Goal: Task Accomplishment & Management: Manage account settings

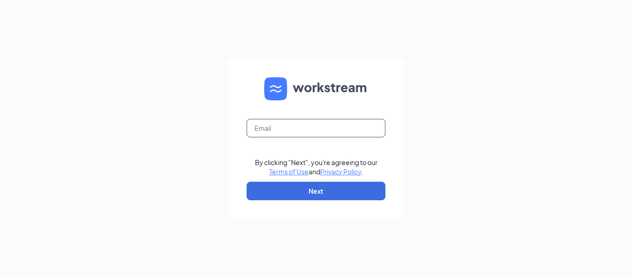
click at [284, 125] on input "text" at bounding box center [316, 128] width 139 height 19
type input "[EMAIL_ADDRESS][DOMAIN_NAME]"
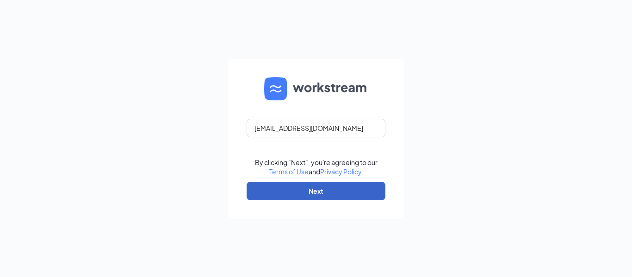
click at [273, 188] on button "Next" at bounding box center [316, 191] width 139 height 19
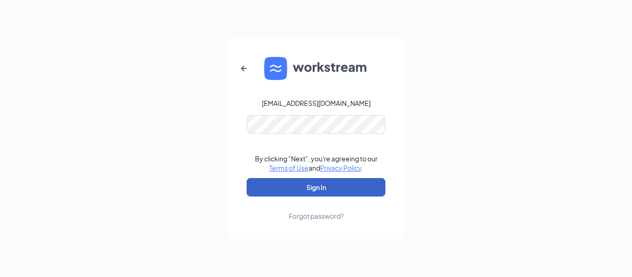
click at [286, 180] on button "Sign In" at bounding box center [316, 187] width 139 height 19
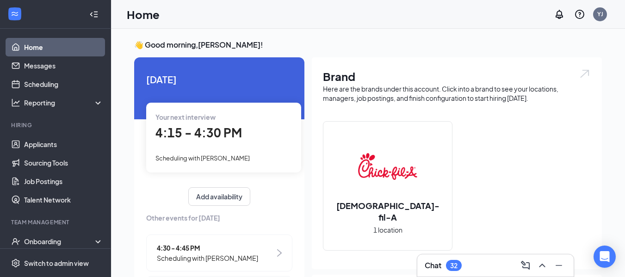
click at [57, 47] on link "Home" at bounding box center [63, 47] width 79 height 19
click at [37, 148] on link "Applicants" at bounding box center [63, 144] width 79 height 19
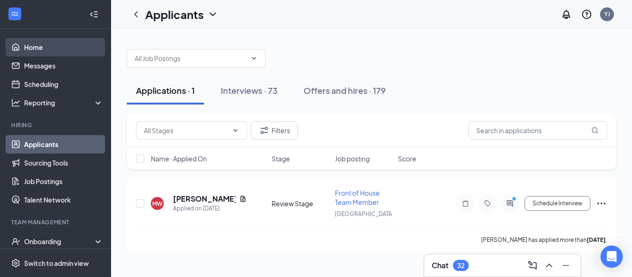
click at [36, 51] on link "Home" at bounding box center [63, 47] width 79 height 19
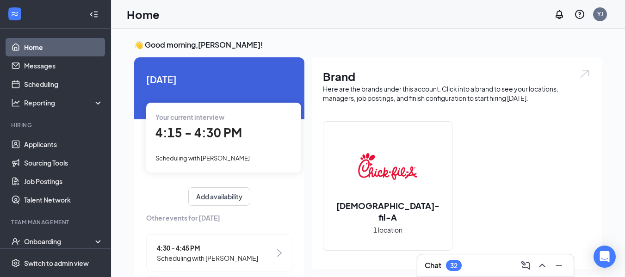
click at [230, 135] on span "4:15 - 4:30 PM" at bounding box center [198, 132] width 87 height 15
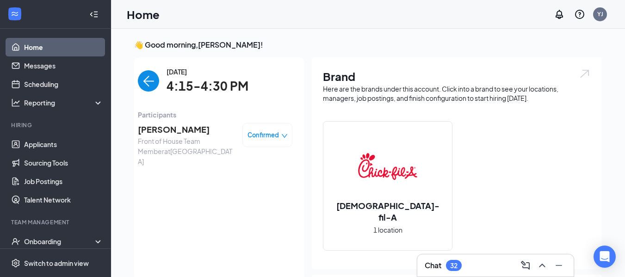
scroll to position [4, 0]
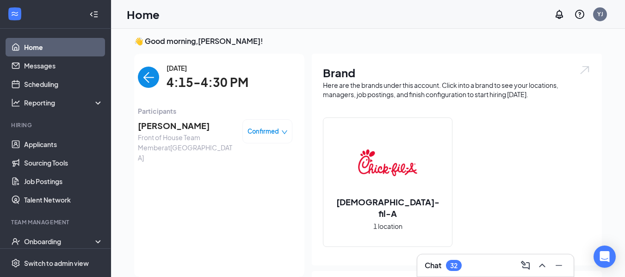
click at [230, 135] on div "[DATE] Your current interview 4:15 - 4:30 PM Scheduling with [PERSON_NAME] Add …" at bounding box center [219, 165] width 170 height 223
click at [213, 192] on div "[DATE] 4:15-4:30 PM Participants [PERSON_NAME] Front of House Team Member at [G…" at bounding box center [215, 165] width 154 height 205
click at [138, 74] on img "back-button" at bounding box center [148, 77] width 21 height 21
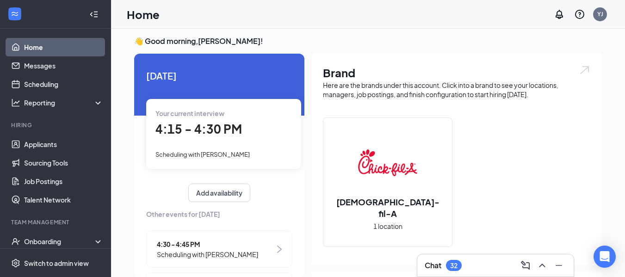
click at [189, 135] on span "4:15 - 4:30 PM" at bounding box center [198, 128] width 87 height 15
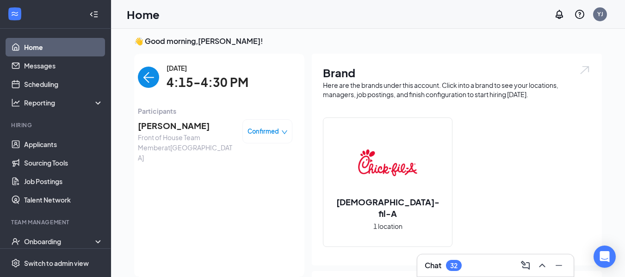
click at [189, 135] on div "[DATE] Your current interview 4:15 - 4:30 PM Scheduling with [PERSON_NAME] Add …" at bounding box center [219, 165] width 170 height 223
click at [163, 122] on span "[PERSON_NAME]" at bounding box center [186, 125] width 97 height 13
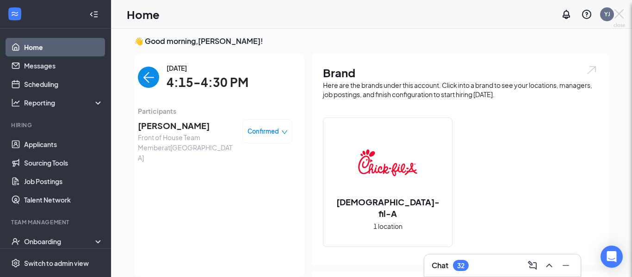
click at [163, 122] on div at bounding box center [316, 138] width 632 height 277
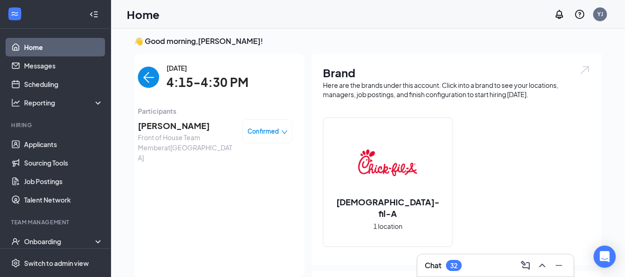
click at [163, 126] on span "[PERSON_NAME]" at bounding box center [186, 125] width 97 height 13
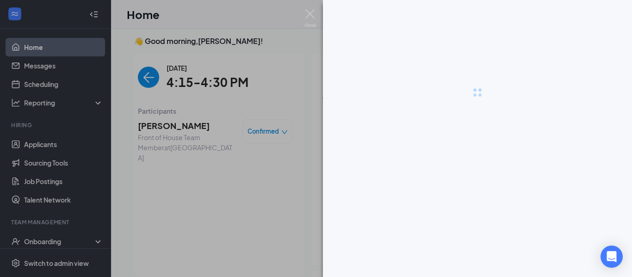
click at [165, 125] on div at bounding box center [316, 138] width 632 height 277
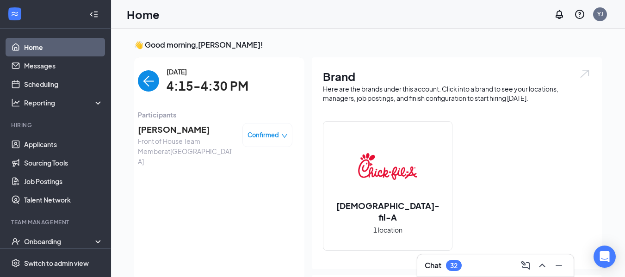
click at [34, 45] on link "Home" at bounding box center [63, 47] width 79 height 19
click at [33, 48] on link "Home" at bounding box center [63, 47] width 79 height 19
click at [138, 80] on img "back-button" at bounding box center [148, 80] width 21 height 21
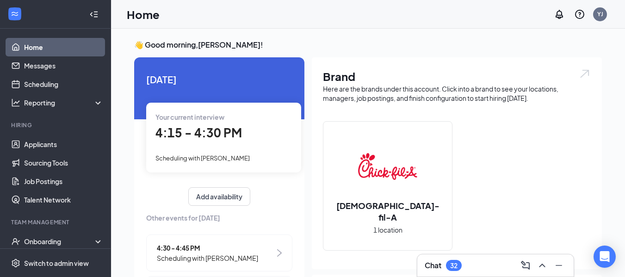
click at [190, 136] on span "4:15 - 4:30 PM" at bounding box center [198, 132] width 87 height 15
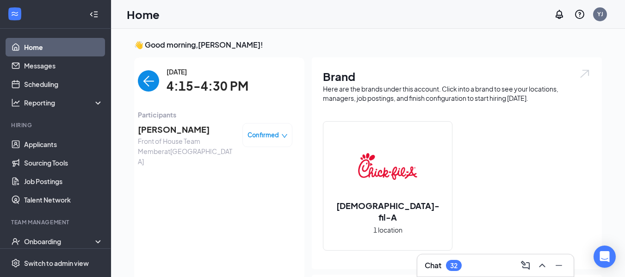
scroll to position [4, 0]
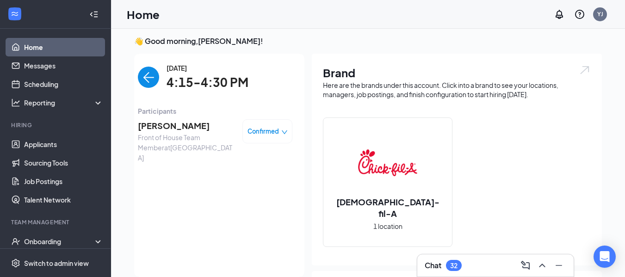
click at [247, 132] on span "Confirmed" at bounding box center [262, 131] width 31 height 9
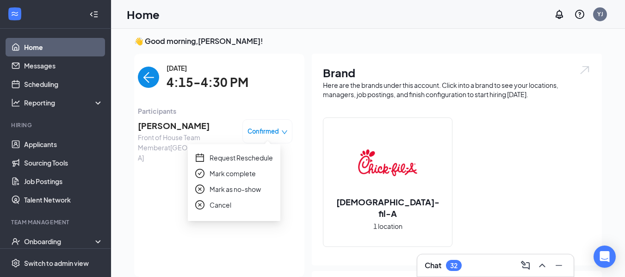
click at [240, 187] on span "Mark as no-show" at bounding box center [235, 189] width 51 height 10
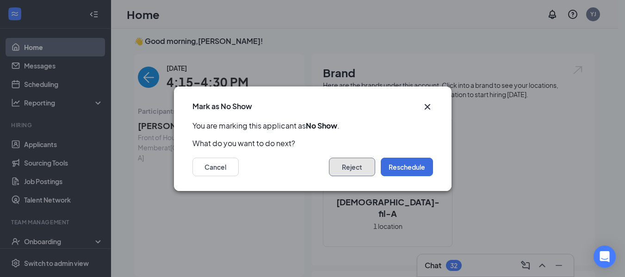
click at [361, 172] on button "Reject" at bounding box center [352, 167] width 46 height 19
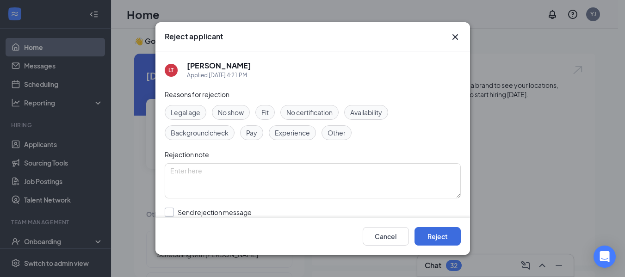
drag, startPoint x: 173, startPoint y: 211, endPoint x: 178, endPoint y: 210, distance: 4.8
click at [174, 210] on input "Send rejection message If unchecked, the applicant will not receive a rejection…" at bounding box center [270, 218] width 210 height 20
checkbox input "true"
click at [442, 239] on button "Reject" at bounding box center [437, 236] width 46 height 19
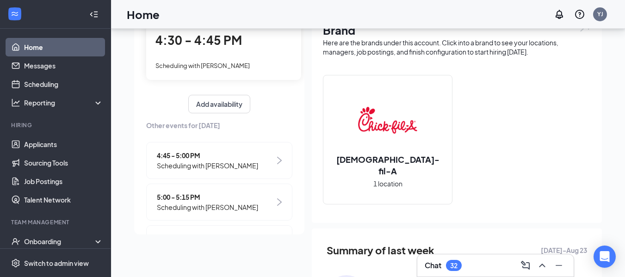
scroll to position [0, 0]
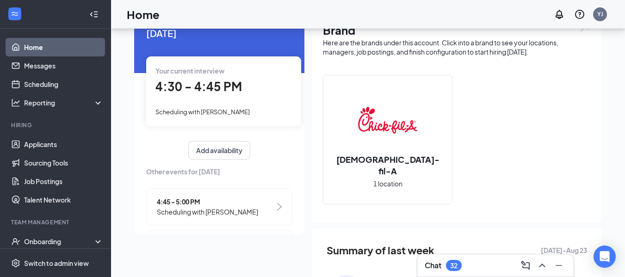
click at [215, 92] on span "4:30 - 4:45 PM" at bounding box center [198, 86] width 87 height 15
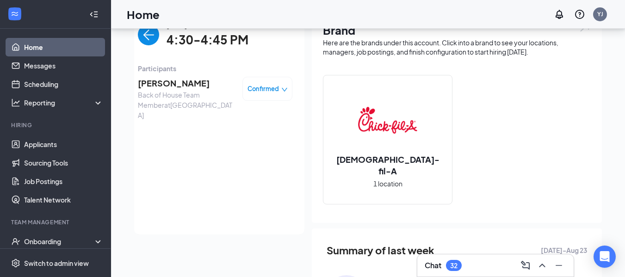
click at [257, 92] on span "Confirmed" at bounding box center [262, 88] width 31 height 9
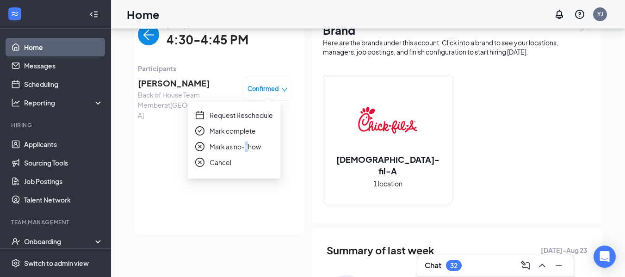
click at [247, 145] on span "Mark as no-show" at bounding box center [235, 147] width 51 height 10
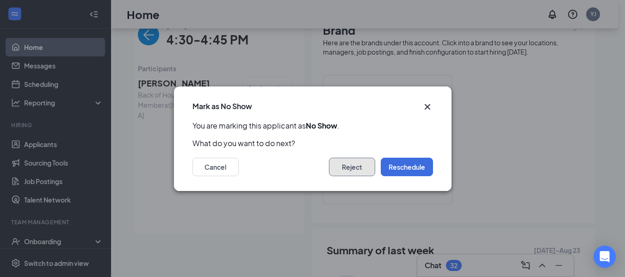
click at [351, 165] on button "Reject" at bounding box center [352, 167] width 46 height 19
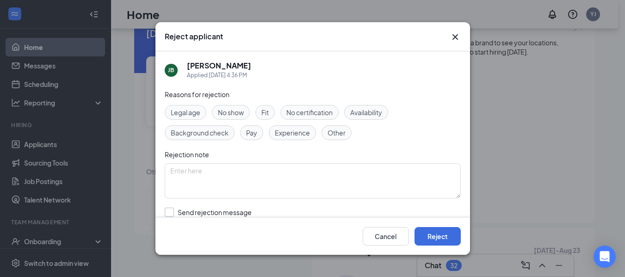
drag, startPoint x: 169, startPoint y: 210, endPoint x: 201, endPoint y: 210, distance: 31.9
click at [191, 210] on input "Send rejection message If unchecked, the applicant will not receive a rejection…" at bounding box center [270, 218] width 210 height 20
checkbox input "true"
click at [444, 238] on button "Reject" at bounding box center [437, 236] width 46 height 19
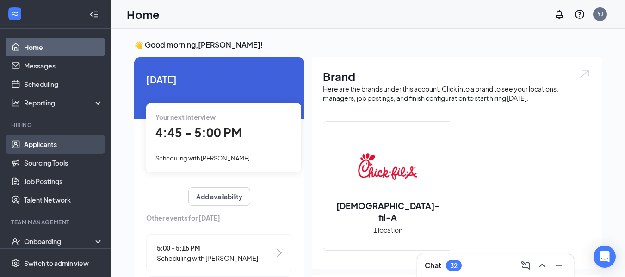
click at [45, 146] on link "Applicants" at bounding box center [63, 144] width 79 height 19
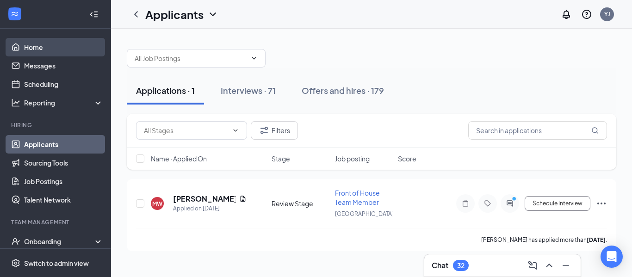
click at [29, 48] on link "Home" at bounding box center [63, 47] width 79 height 19
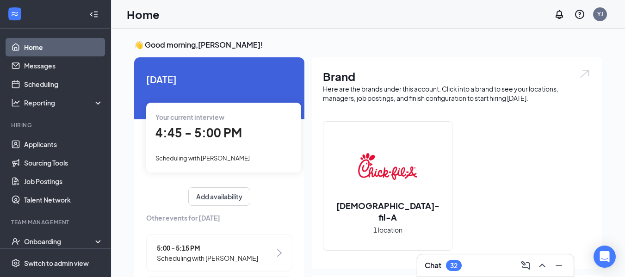
click at [237, 144] on div "Your current interview 4:45 - 5:00 PM Scheduling with [PERSON_NAME]" at bounding box center [223, 137] width 155 height 69
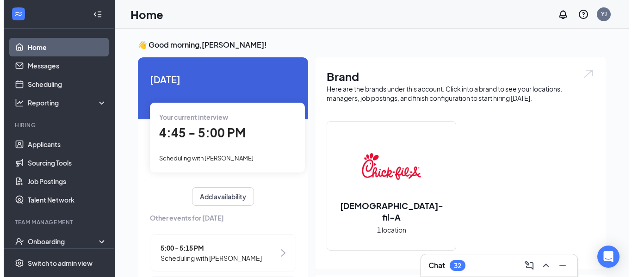
scroll to position [4, 0]
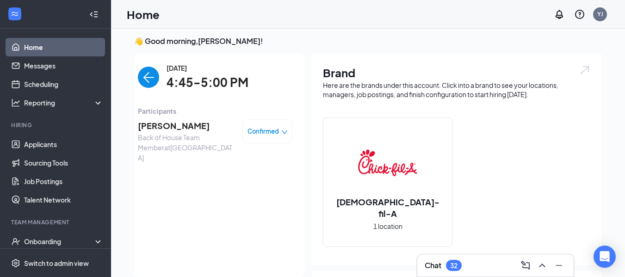
click at [173, 121] on span "[PERSON_NAME]" at bounding box center [186, 125] width 97 height 13
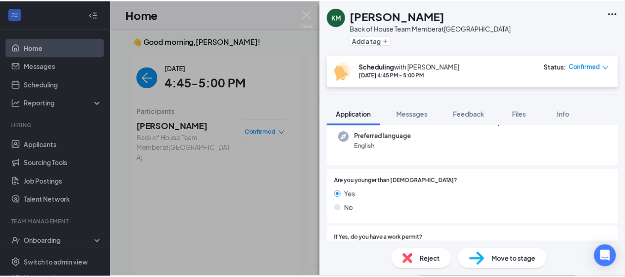
scroll to position [139, 0]
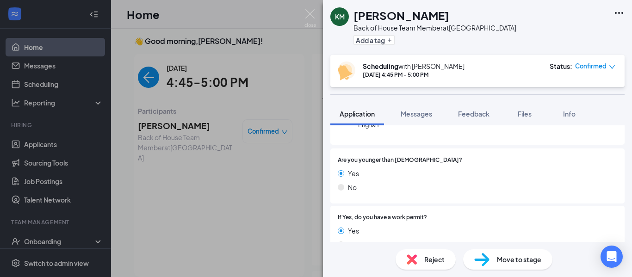
click at [160, 125] on div "KM [PERSON_NAME] Back of House Team Member at [GEOGRAPHIC_DATA] Add a tag Sched…" at bounding box center [316, 138] width 632 height 277
click at [531, 260] on span "Move to stage" at bounding box center [519, 259] width 44 height 10
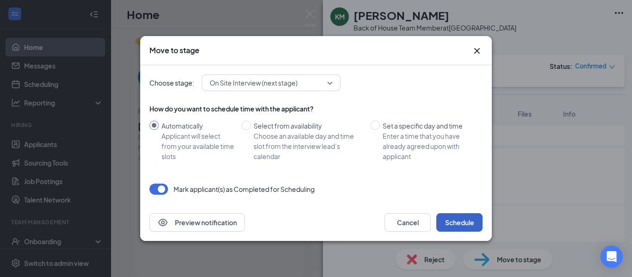
click at [468, 223] on button "Schedule" at bounding box center [459, 222] width 46 height 19
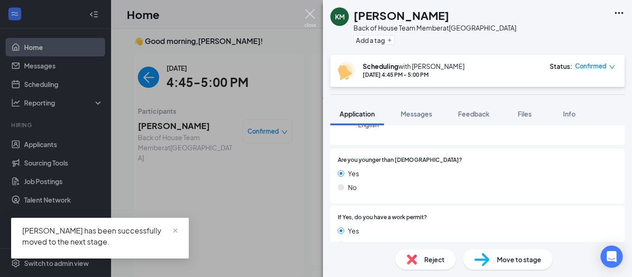
click at [309, 15] on img at bounding box center [310, 18] width 12 height 18
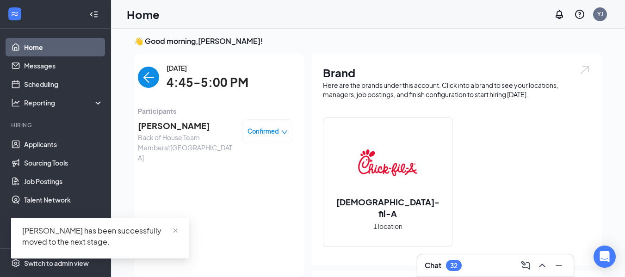
click at [142, 74] on img "back-button" at bounding box center [148, 77] width 21 height 21
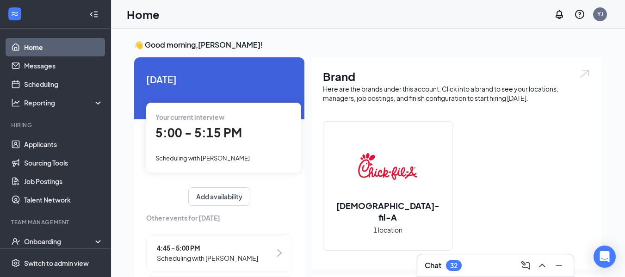
click at [230, 133] on span "5:00 - 5:15 PM" at bounding box center [198, 132] width 87 height 15
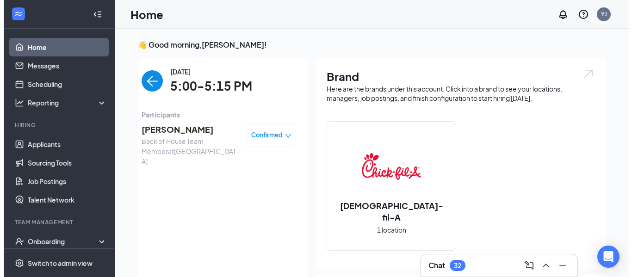
scroll to position [4, 0]
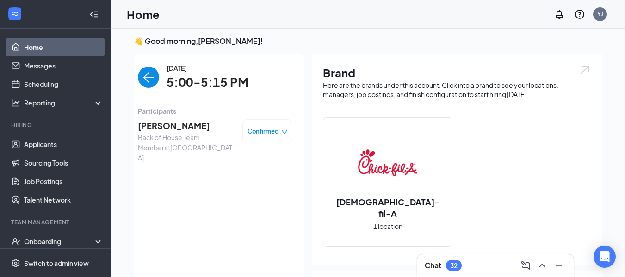
click at [268, 134] on span "Confirmed" at bounding box center [262, 131] width 31 height 9
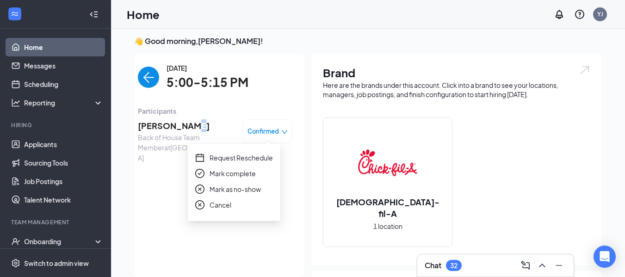
click at [186, 123] on span "[PERSON_NAME]" at bounding box center [186, 125] width 97 height 13
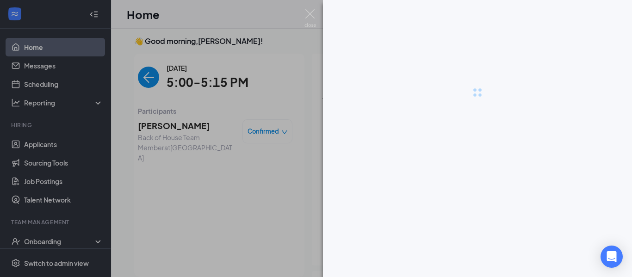
click at [184, 124] on div at bounding box center [316, 138] width 632 height 277
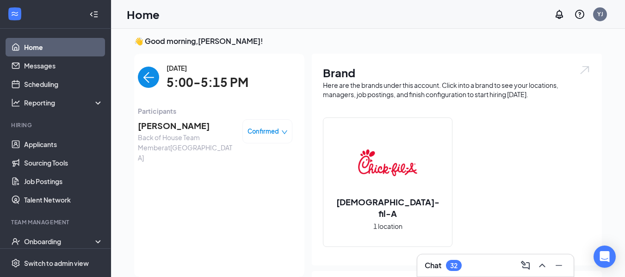
click at [187, 127] on span "[PERSON_NAME]" at bounding box center [186, 125] width 97 height 13
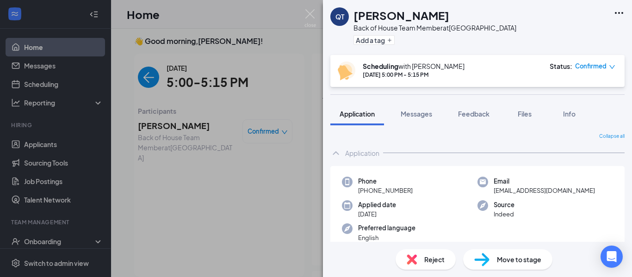
drag, startPoint x: 309, startPoint y: 8, endPoint x: 271, endPoint y: 84, distance: 84.6
click at [310, 8] on div "QT [PERSON_NAME] Back of House Team Member at [GEOGRAPHIC_DATA] Add a tag Sched…" at bounding box center [316, 138] width 632 height 277
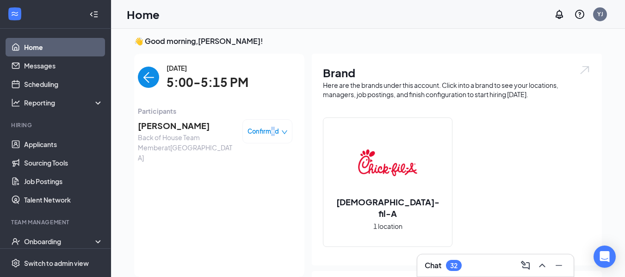
click at [266, 131] on span "Confirmed" at bounding box center [262, 131] width 31 height 9
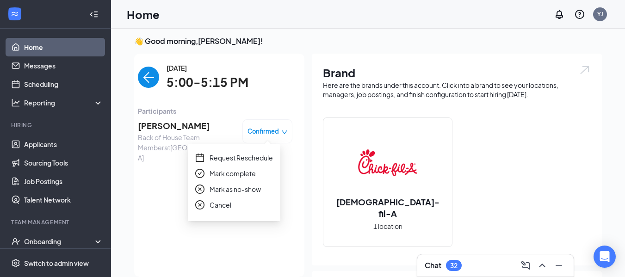
click at [242, 191] on span "Mark as no-show" at bounding box center [235, 189] width 51 height 10
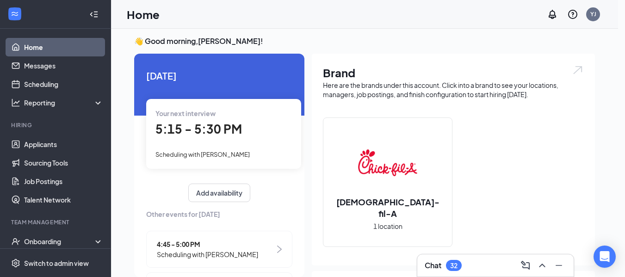
checkbox input "true"
click at [205, 141] on div "Your current interview 5:15 - 5:30 PM Scheduling with [PERSON_NAME]" at bounding box center [223, 133] width 155 height 69
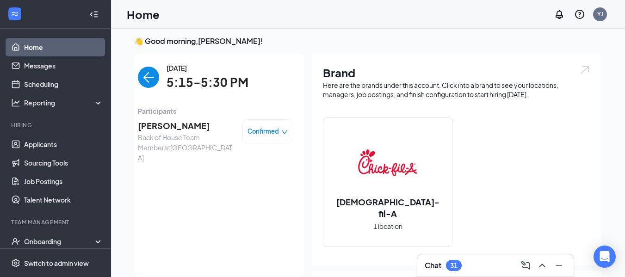
click at [165, 129] on span "[PERSON_NAME]" at bounding box center [186, 125] width 97 height 13
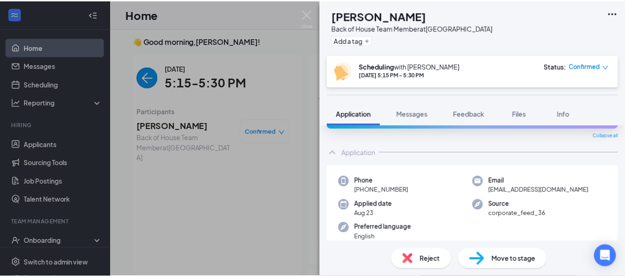
scroll to position [6, 0]
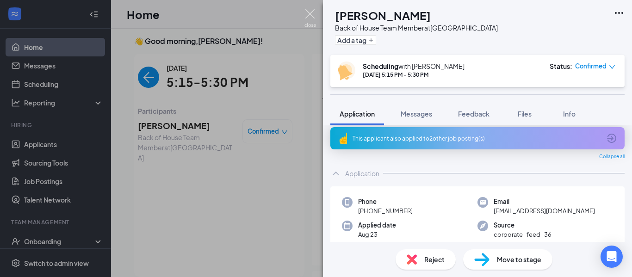
click at [311, 12] on img at bounding box center [310, 18] width 12 height 18
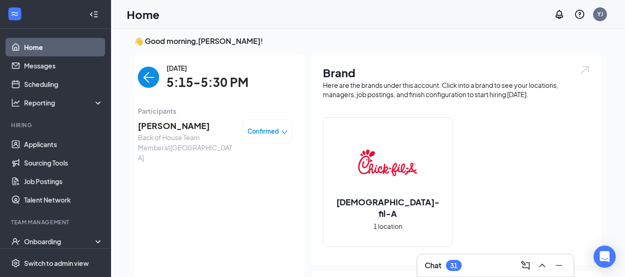
click at [257, 134] on span "Confirmed" at bounding box center [262, 131] width 31 height 9
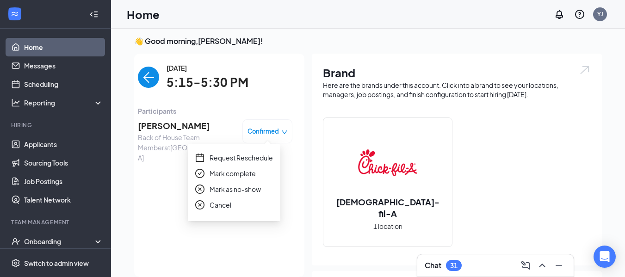
click at [226, 189] on span "Mark as no-show" at bounding box center [235, 189] width 51 height 10
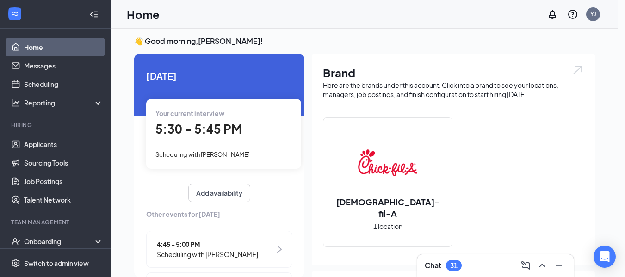
drag, startPoint x: 170, startPoint y: 210, endPoint x: 212, endPoint y: 216, distance: 42.7
checkbox input "true"
click at [214, 136] on span "5:30 - 5:45 PM" at bounding box center [198, 128] width 87 height 15
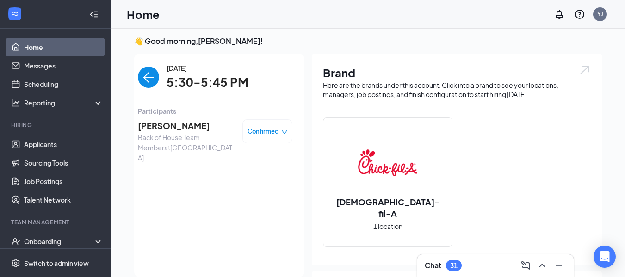
click at [186, 139] on span "Back of House Team Member at [GEOGRAPHIC_DATA]" at bounding box center [186, 147] width 97 height 31
click at [157, 124] on span "[PERSON_NAME]" at bounding box center [186, 125] width 97 height 13
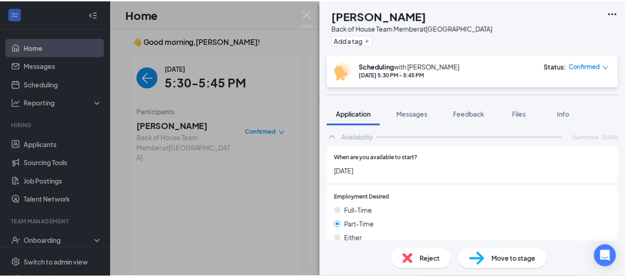
scroll to position [463, 0]
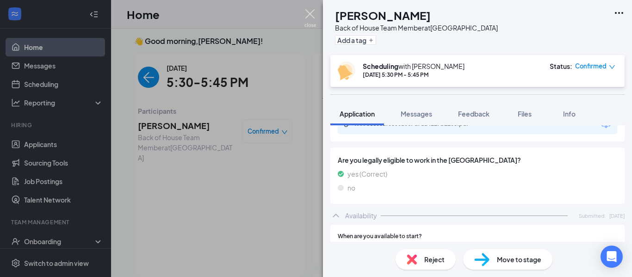
click at [309, 17] on img at bounding box center [310, 18] width 12 height 18
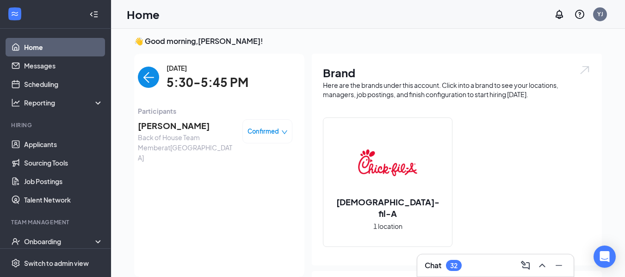
click at [259, 132] on span "Confirmed" at bounding box center [262, 131] width 31 height 9
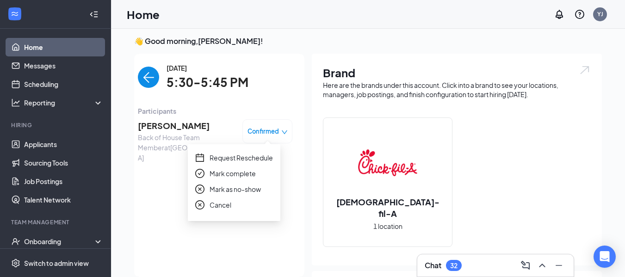
click at [242, 191] on span "Mark as no-show" at bounding box center [235, 189] width 51 height 10
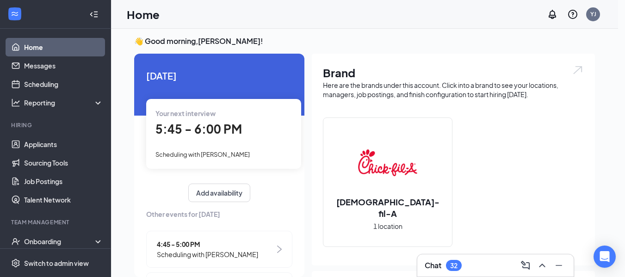
drag, startPoint x: 170, startPoint y: 214, endPoint x: 175, endPoint y: 212, distance: 6.0
checkbox input "true"
click at [220, 137] on div "5:45 - 6:00 PM" at bounding box center [223, 129] width 136 height 19
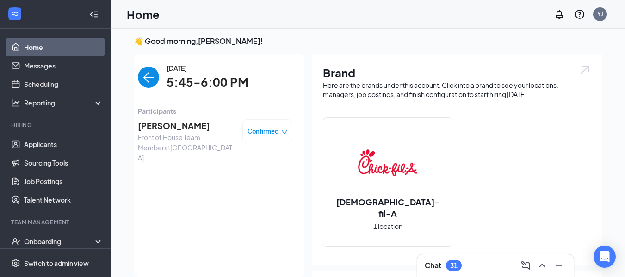
click at [260, 132] on span "Confirmed" at bounding box center [262, 131] width 31 height 9
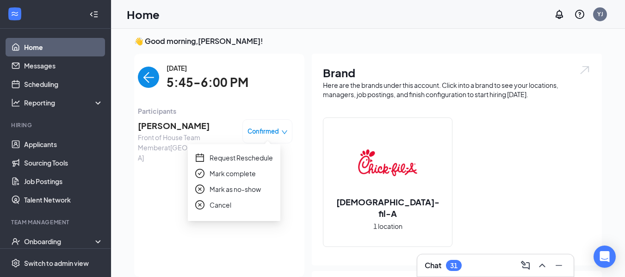
click at [241, 191] on span "Mark as no-show" at bounding box center [235, 189] width 51 height 10
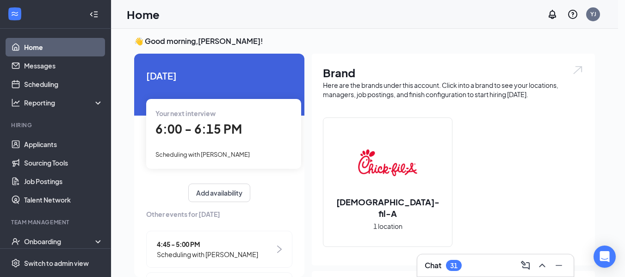
drag, startPoint x: 173, startPoint y: 211, endPoint x: 178, endPoint y: 209, distance: 6.2
checkbox input "true"
click at [224, 136] on span "6:00 - 6:15 PM" at bounding box center [198, 128] width 87 height 15
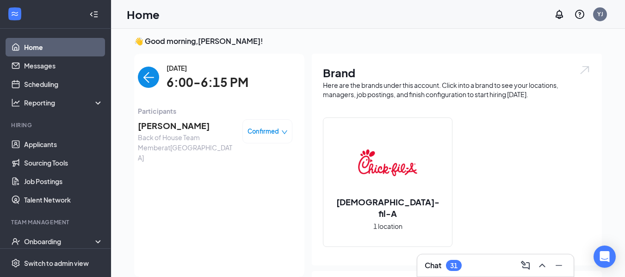
click at [176, 126] on span "[PERSON_NAME]" at bounding box center [186, 125] width 97 height 13
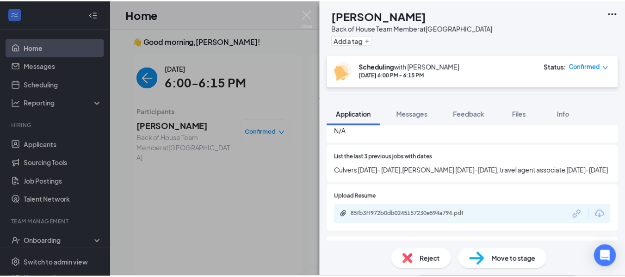
scroll to position [370, 0]
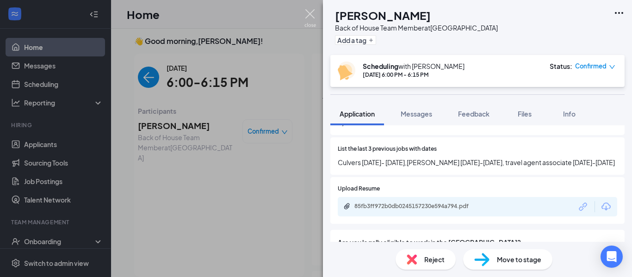
click at [309, 11] on img at bounding box center [310, 18] width 12 height 18
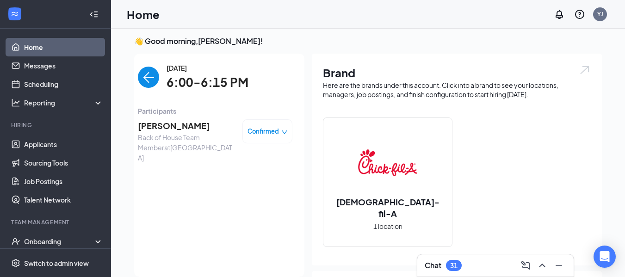
click at [177, 126] on span "[PERSON_NAME]" at bounding box center [186, 125] width 97 height 13
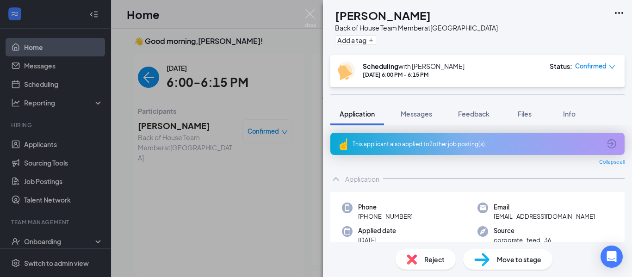
click at [522, 259] on span "Move to stage" at bounding box center [519, 259] width 44 height 10
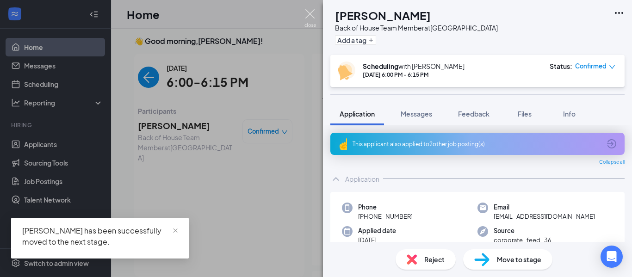
click at [310, 15] on img at bounding box center [310, 18] width 12 height 18
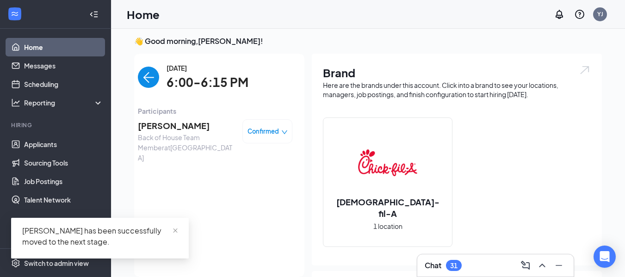
click at [143, 72] on img "back-button" at bounding box center [148, 77] width 21 height 21
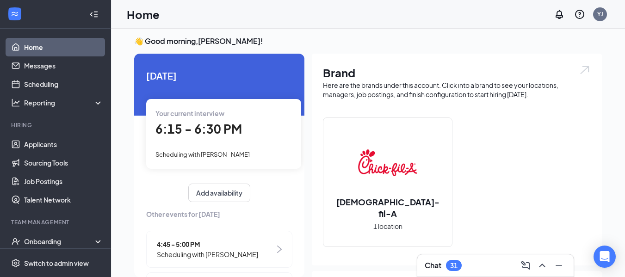
click at [219, 140] on div "Your current interview 6:15 - 6:30 PM Scheduling with [PERSON_NAME]" at bounding box center [223, 133] width 155 height 69
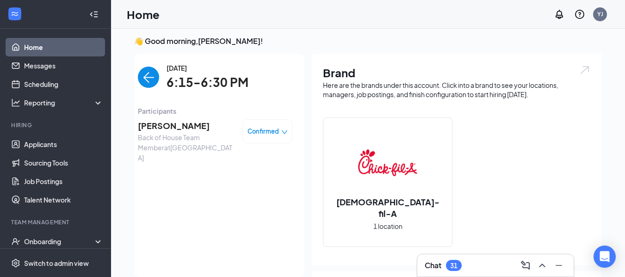
click at [175, 125] on span "[PERSON_NAME]" at bounding box center [186, 125] width 97 height 13
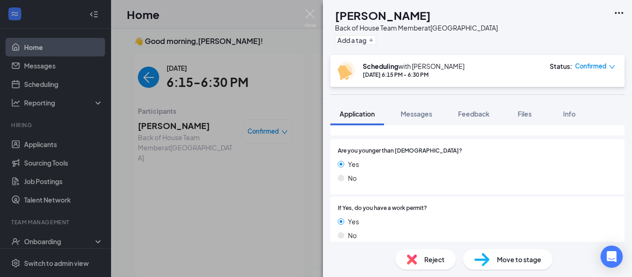
scroll to position [139, 0]
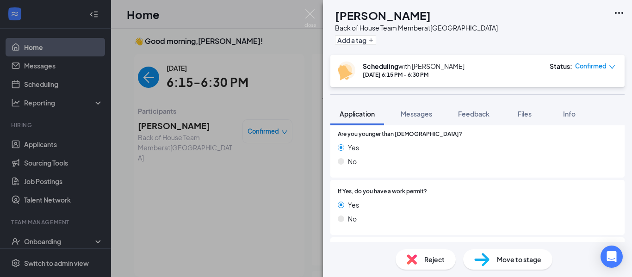
click at [141, 79] on div "CB [PERSON_NAME] Back of House Team Member at [GEOGRAPHIC_DATA] Add a tag Sched…" at bounding box center [316, 138] width 632 height 277
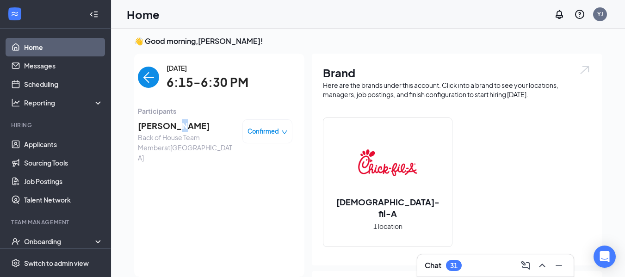
click at [168, 128] on span "[PERSON_NAME]" at bounding box center [186, 125] width 97 height 13
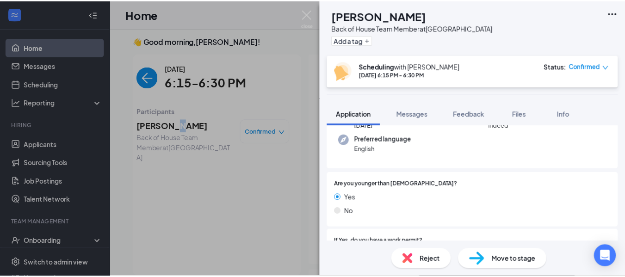
scroll to position [93, 0]
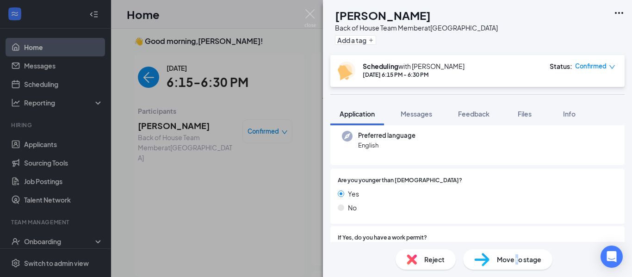
click at [519, 255] on span "Move to stage" at bounding box center [519, 259] width 44 height 10
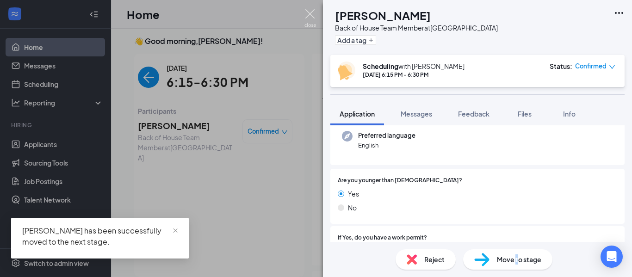
click at [309, 15] on img at bounding box center [310, 18] width 12 height 18
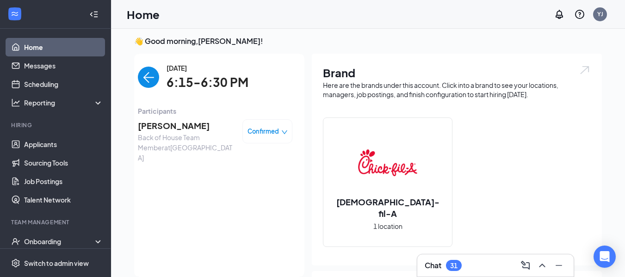
click at [142, 79] on img "back-button" at bounding box center [148, 77] width 21 height 21
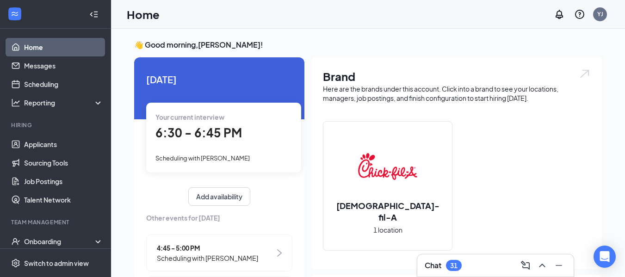
click at [185, 127] on span "6:30 - 6:45 PM" at bounding box center [198, 132] width 87 height 15
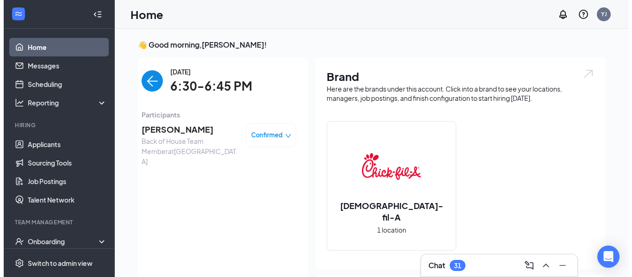
scroll to position [4, 0]
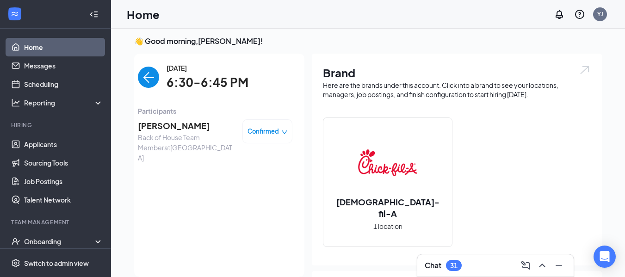
click at [172, 124] on span "[PERSON_NAME]" at bounding box center [186, 125] width 97 height 13
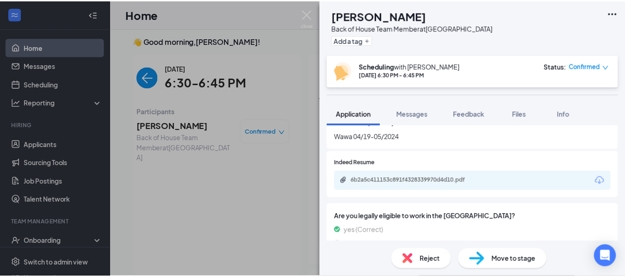
scroll to position [463, 0]
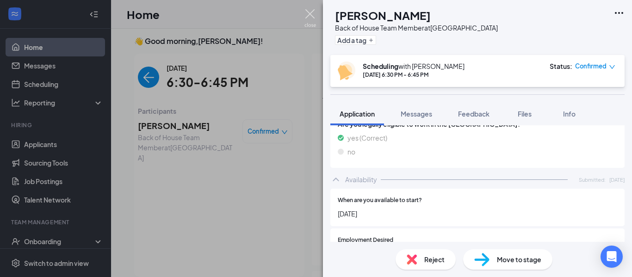
click at [312, 14] on img at bounding box center [310, 18] width 12 height 18
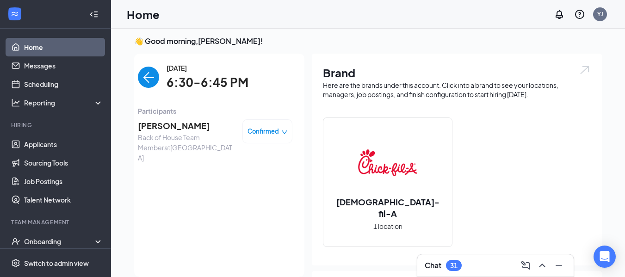
click at [267, 130] on span "Confirmed" at bounding box center [262, 131] width 31 height 9
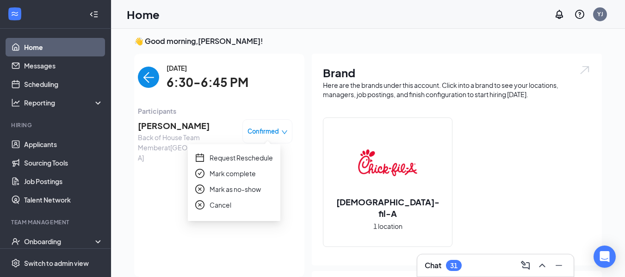
click at [239, 187] on span "Mark as no-show" at bounding box center [235, 189] width 51 height 10
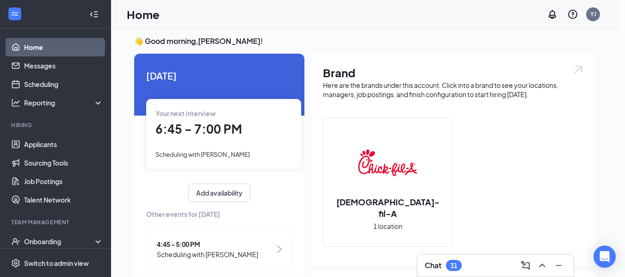
drag, startPoint x: 174, startPoint y: 212, endPoint x: 233, endPoint y: 223, distance: 59.4
checkbox input "true"
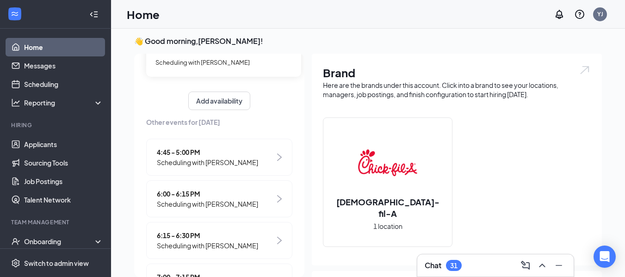
scroll to position [93, 0]
click at [33, 83] on link "Scheduling" at bounding box center [63, 84] width 79 height 19
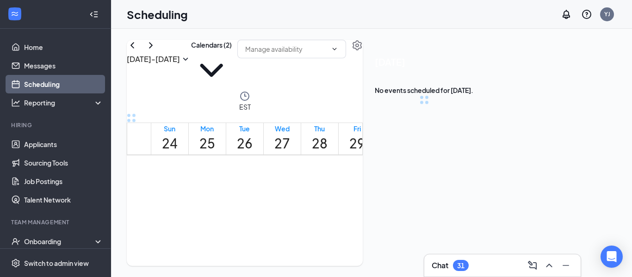
scroll to position [455, 0]
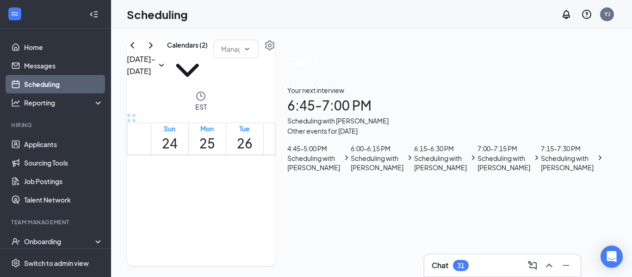
click at [290, 133] on h1 "27" at bounding box center [282, 143] width 16 height 20
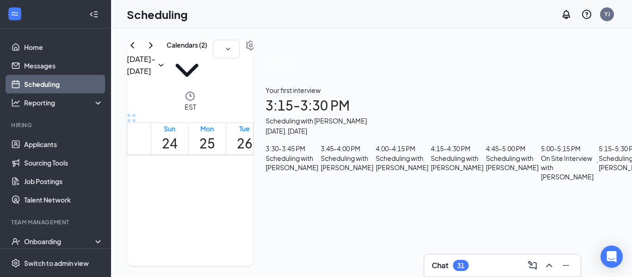
scroll to position [1056, 0]
drag, startPoint x: 370, startPoint y: 146, endPoint x: 364, endPoint y: 219, distance: 73.8
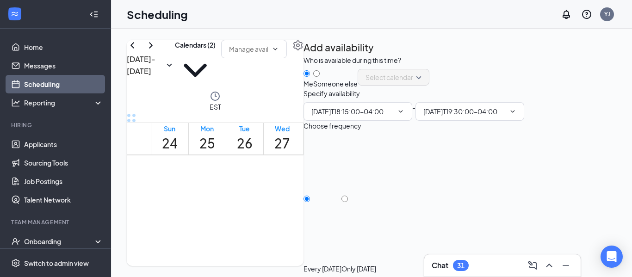
type input "06:15 PM"
type input "07:30 PM"
click at [404, 115] on icon "ChevronDown" at bounding box center [400, 111] width 7 height 7
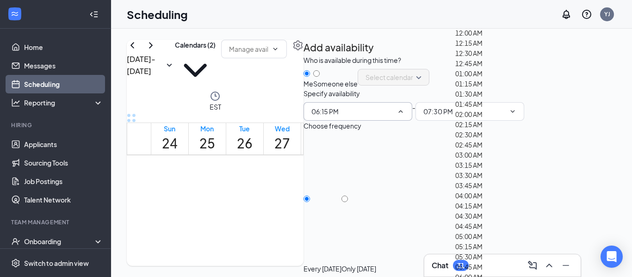
scroll to position [1480, 0]
type input "06:30 PM"
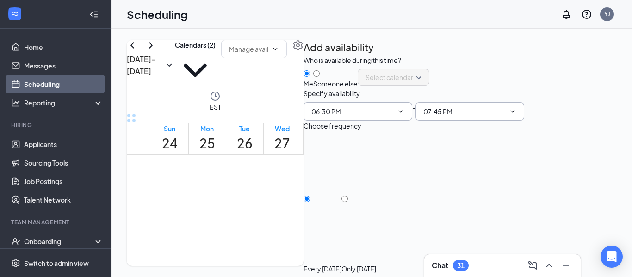
click at [516, 115] on icon "ChevronDown" at bounding box center [512, 111] width 7 height 7
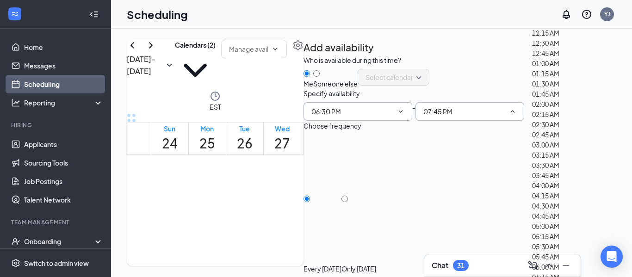
scroll to position [1526, 0]
drag, startPoint x: 568, startPoint y: 148, endPoint x: 576, endPoint y: 146, distance: 8.1
type input "07:30 PM"
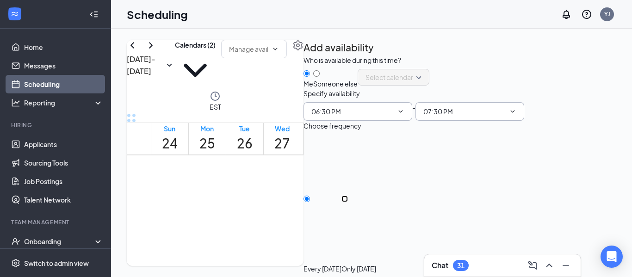
drag, startPoint x: 525, startPoint y: 221, endPoint x: 533, endPoint y: 222, distance: 8.0
click at [376, 222] on div "Only [DATE]" at bounding box center [358, 204] width 35 height 139
click at [348, 202] on input "Only [DATE]" at bounding box center [344, 199] width 6 height 6
radio input "true"
radio input "false"
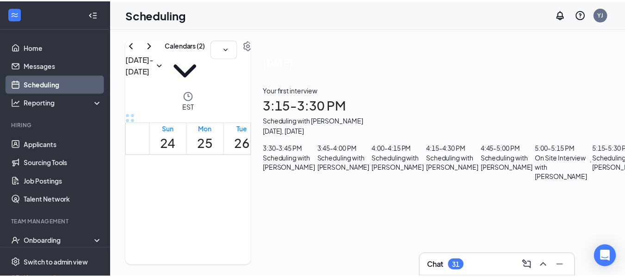
scroll to position [1010, 0]
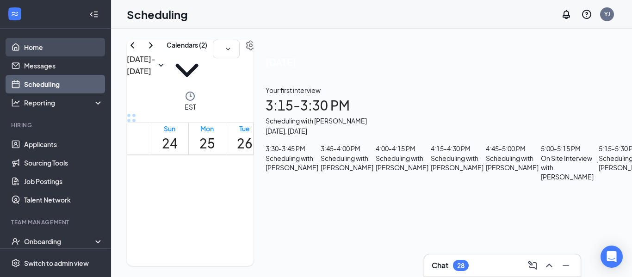
click at [34, 49] on link "Home" at bounding box center [63, 47] width 79 height 19
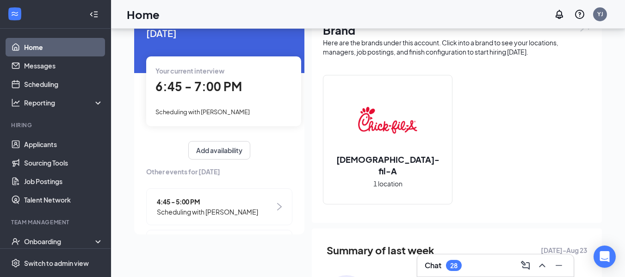
click at [222, 92] on span "6:45 - 7:00 PM" at bounding box center [198, 86] width 87 height 15
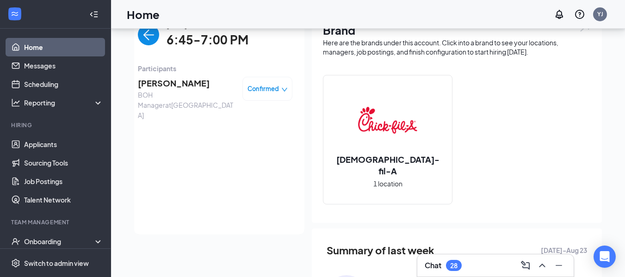
click at [159, 84] on span "[PERSON_NAME]" at bounding box center [186, 83] width 97 height 13
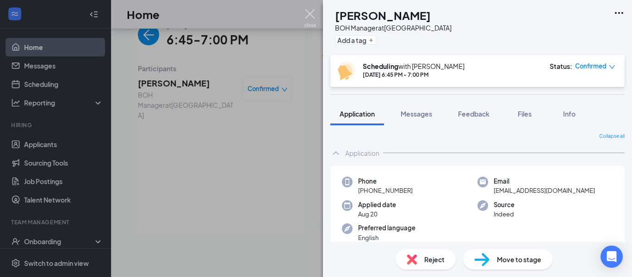
click at [309, 12] on img at bounding box center [310, 18] width 12 height 18
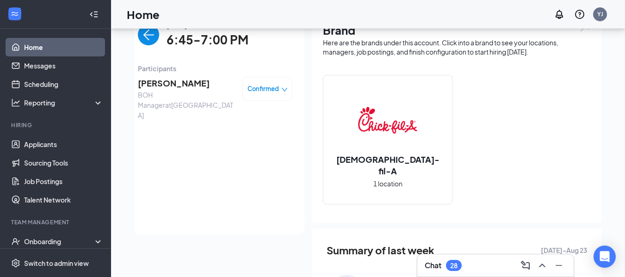
click at [259, 89] on span "Confirmed" at bounding box center [262, 88] width 31 height 9
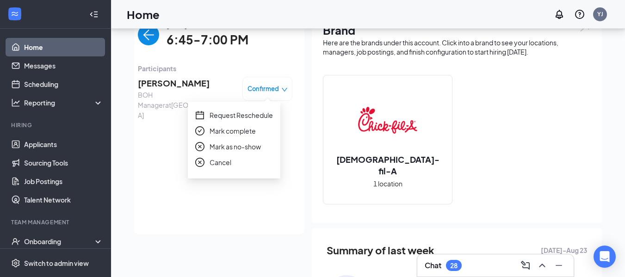
click at [249, 148] on span "Mark as no-show" at bounding box center [235, 147] width 51 height 10
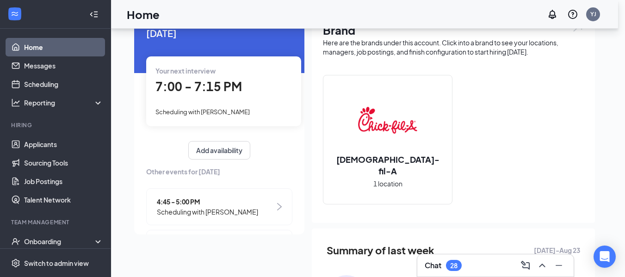
checkbox input "true"
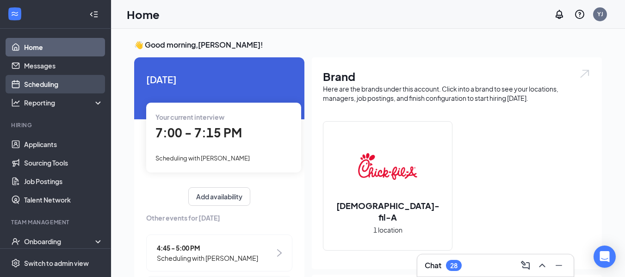
click at [49, 86] on link "Scheduling" at bounding box center [63, 84] width 79 height 19
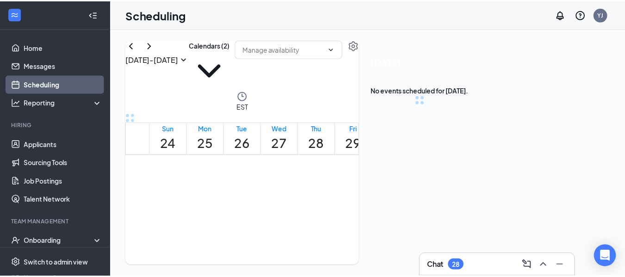
scroll to position [455, 0]
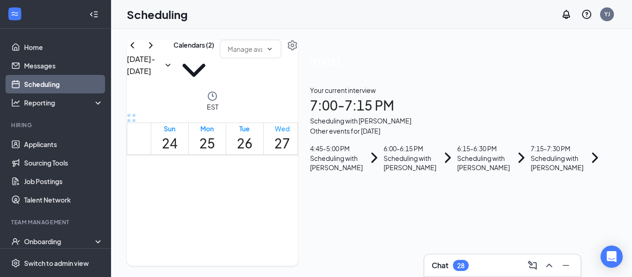
click at [290, 133] on h1 "27" at bounding box center [282, 143] width 16 height 20
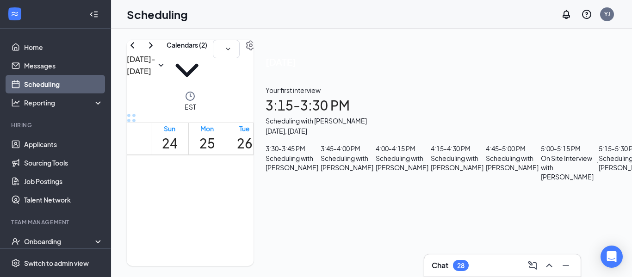
click at [517, 116] on h1 "3:15 - 3:30 PM" at bounding box center [460, 105] width 388 height 20
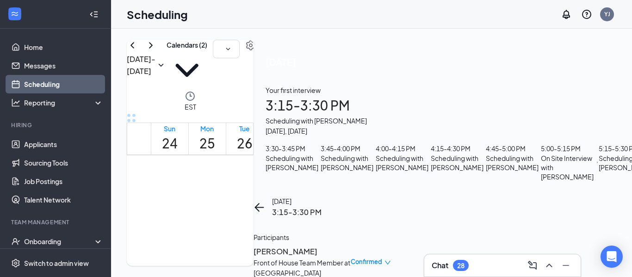
click at [351, 246] on h3 "[PERSON_NAME]" at bounding box center [301, 252] width 97 height 12
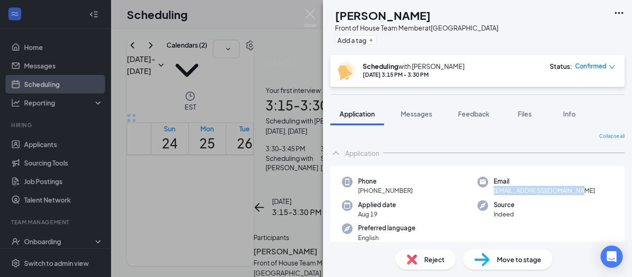
drag, startPoint x: 581, startPoint y: 189, endPoint x: 488, endPoint y: 193, distance: 92.1
click at [488, 193] on div "Email [EMAIL_ADDRESS][DOMAIN_NAME]" at bounding box center [545, 186] width 136 height 19
copy span "[EMAIL_ADDRESS][DOMAIN_NAME]"
drag, startPoint x: 309, startPoint y: 12, endPoint x: 328, endPoint y: 25, distance: 22.1
click at [310, 12] on img at bounding box center [310, 18] width 12 height 18
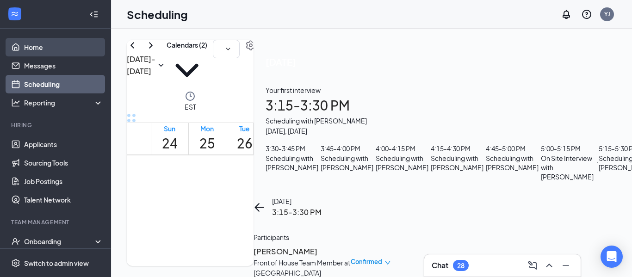
click at [31, 51] on link "Home" at bounding box center [63, 47] width 79 height 19
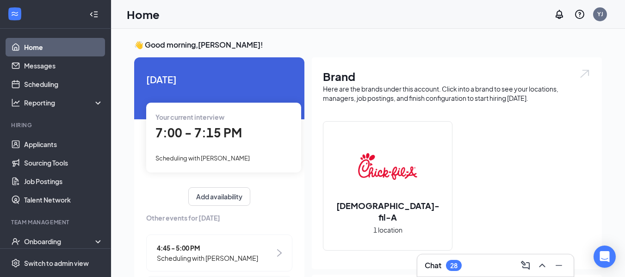
click at [175, 143] on div "Your current interview 7:00 - 7:15 PM Scheduling with [PERSON_NAME]" at bounding box center [223, 137] width 155 height 69
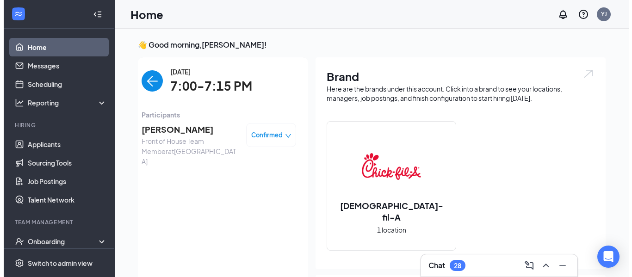
scroll to position [4, 0]
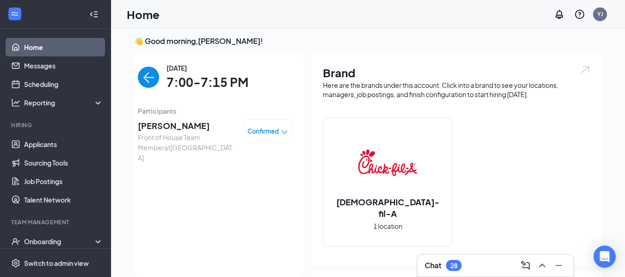
click at [179, 133] on span "Front of House Team Member at [GEOGRAPHIC_DATA]" at bounding box center [186, 147] width 97 height 31
click at [179, 129] on span "[PERSON_NAME]" at bounding box center [186, 125] width 97 height 13
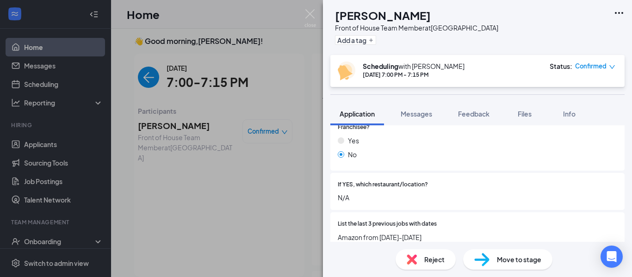
scroll to position [324, 0]
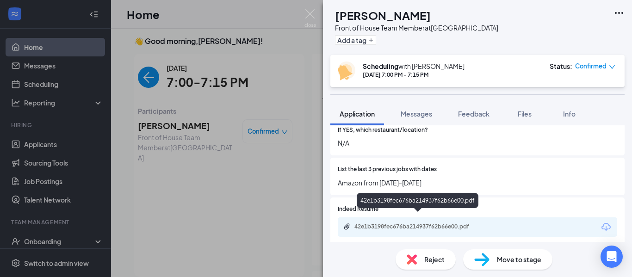
click at [433, 223] on div "42e1b3198fec676ba214937f62b66e00.pdf" at bounding box center [419, 226] width 130 height 7
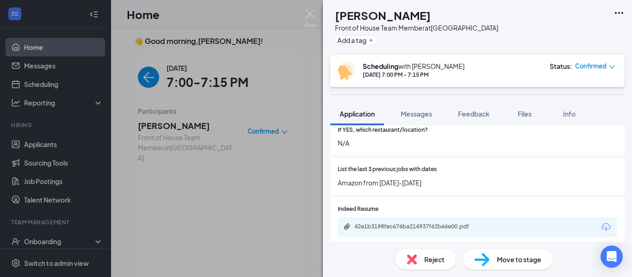
click at [532, 263] on span "Move to stage" at bounding box center [519, 259] width 44 height 10
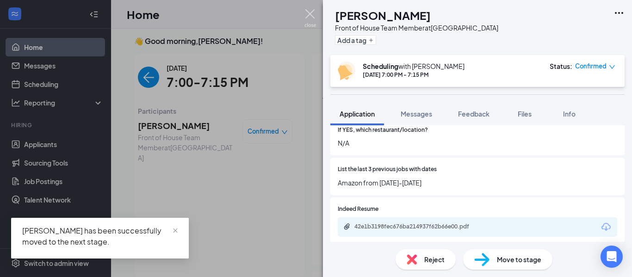
click at [310, 12] on img at bounding box center [310, 18] width 12 height 18
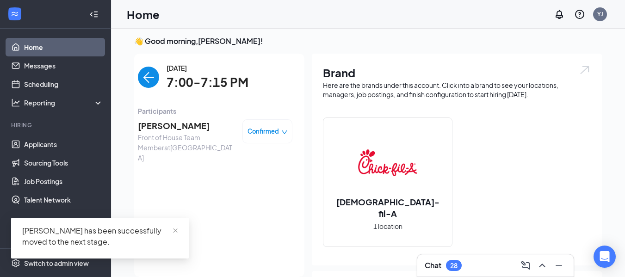
click at [144, 77] on img "back-button" at bounding box center [148, 77] width 21 height 21
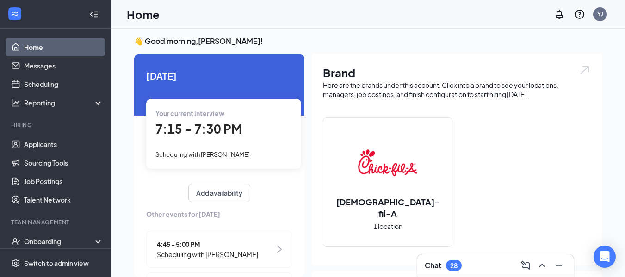
click at [198, 131] on span "7:15 - 7:30 PM" at bounding box center [198, 128] width 87 height 15
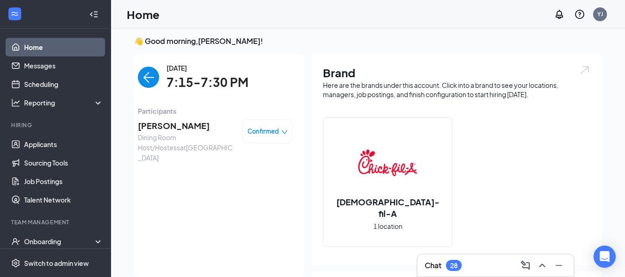
click at [179, 127] on span "[PERSON_NAME]" at bounding box center [186, 125] width 97 height 13
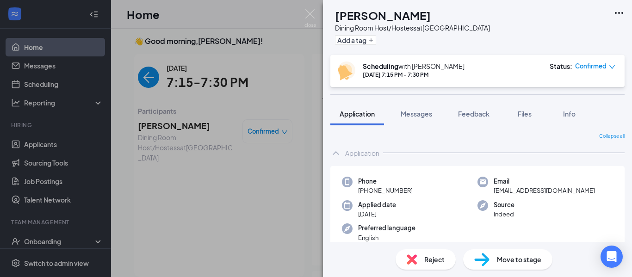
click at [259, 129] on div "[PERSON_NAME] Dining Room Host/Hostess at [GEOGRAPHIC_DATA] Add a tag Schedulin…" at bounding box center [316, 138] width 632 height 277
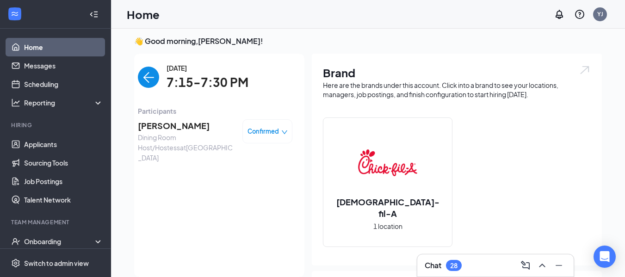
click at [259, 129] on span "Confirmed" at bounding box center [262, 131] width 31 height 9
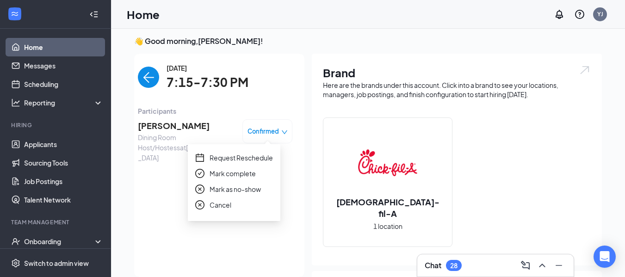
click at [241, 177] on span "Mark complete" at bounding box center [233, 173] width 46 height 10
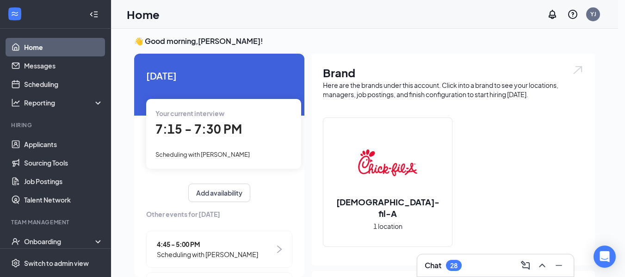
drag, startPoint x: 167, startPoint y: 210, endPoint x: 196, endPoint y: 218, distance: 30.9
checkbox input "true"
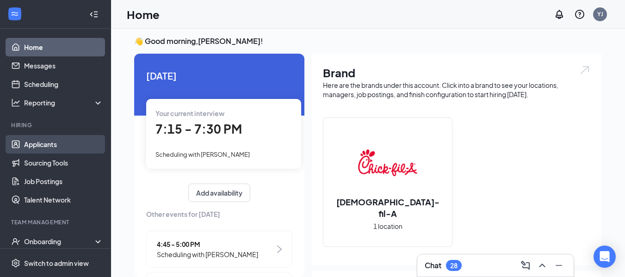
click at [40, 144] on link "Applicants" at bounding box center [63, 144] width 79 height 19
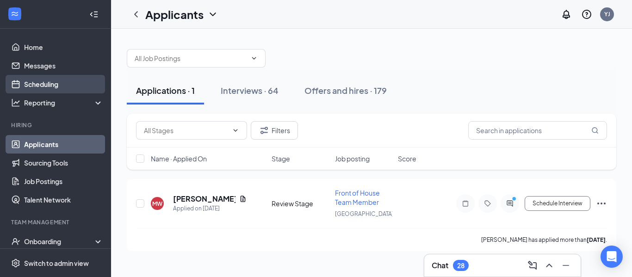
click at [40, 83] on link "Scheduling" at bounding box center [63, 84] width 79 height 19
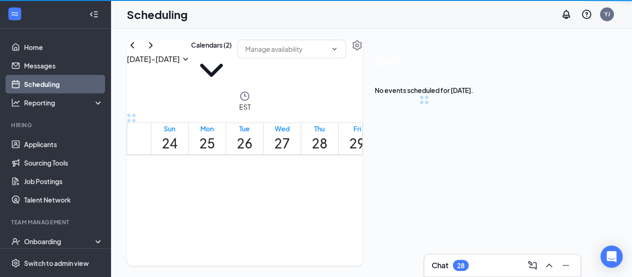
scroll to position [455, 0]
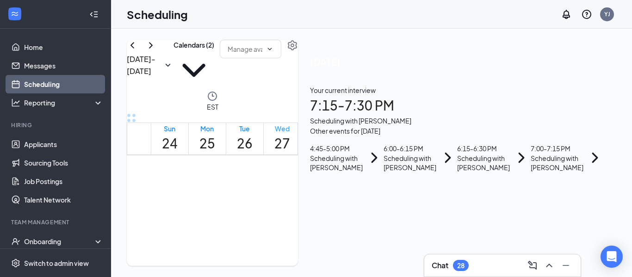
click at [290, 124] on div "Wed" at bounding box center [282, 128] width 16 height 9
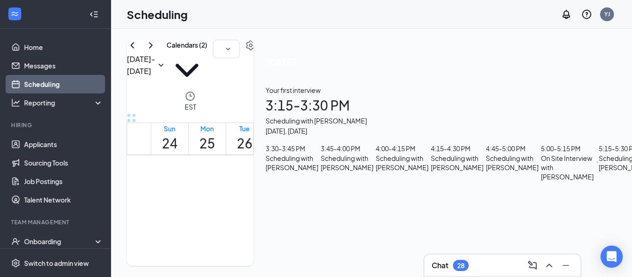
click at [318, 154] on div "3:30 - 3:45 PM" at bounding box center [292, 148] width 53 height 10
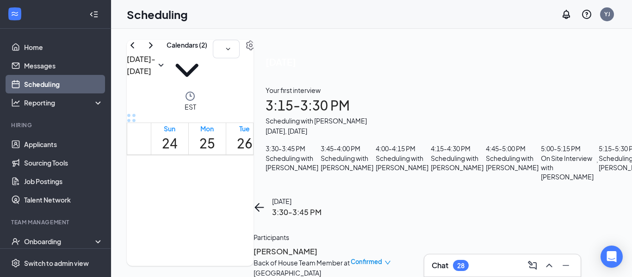
click at [351, 246] on h3 "[PERSON_NAME]" at bounding box center [301, 252] width 97 height 12
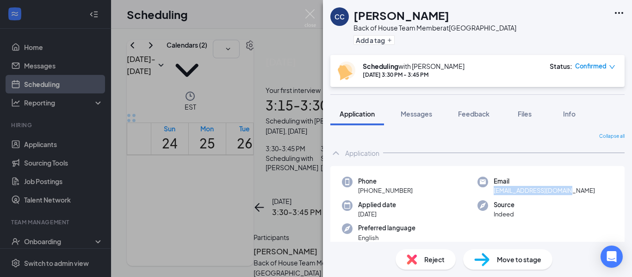
drag, startPoint x: 575, startPoint y: 190, endPoint x: 487, endPoint y: 193, distance: 88.4
click at [487, 193] on div "Email [EMAIL_ADDRESS][DOMAIN_NAME]" at bounding box center [545, 186] width 136 height 19
copy span "[EMAIL_ADDRESS][DOMAIN_NAME]"
drag, startPoint x: 309, startPoint y: 10, endPoint x: 318, endPoint y: 19, distance: 12.8
click at [310, 12] on img at bounding box center [310, 18] width 12 height 18
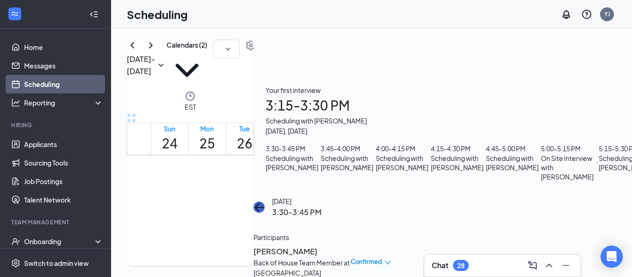
click at [265, 202] on icon "ArrowLeft" at bounding box center [258, 207] width 11 height 11
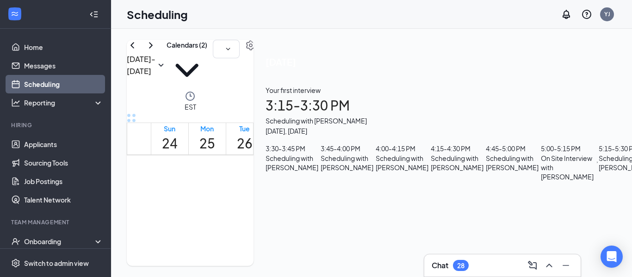
scroll to position [139, 0]
click at [373, 154] on div "Scheduling with [PERSON_NAME]" at bounding box center [347, 163] width 53 height 19
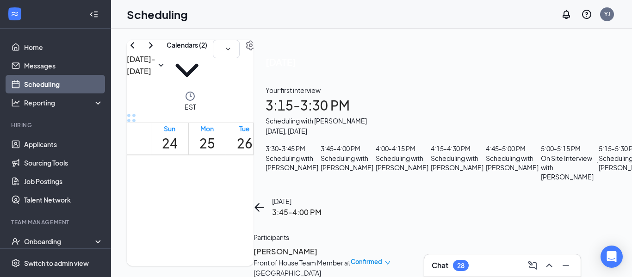
click at [351, 246] on h3 "[PERSON_NAME]" at bounding box center [301, 252] width 97 height 12
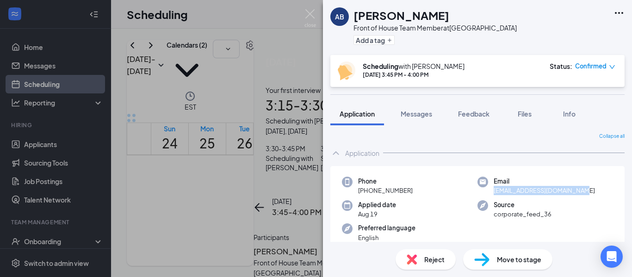
drag, startPoint x: 575, startPoint y: 189, endPoint x: 507, endPoint y: 194, distance: 68.6
click at [488, 191] on div "Email [EMAIL_ADDRESS][DOMAIN_NAME]" at bounding box center [545, 186] width 136 height 19
copy span "[EMAIL_ADDRESS][DOMAIN_NAME]"
click at [307, 15] on img at bounding box center [310, 18] width 12 height 18
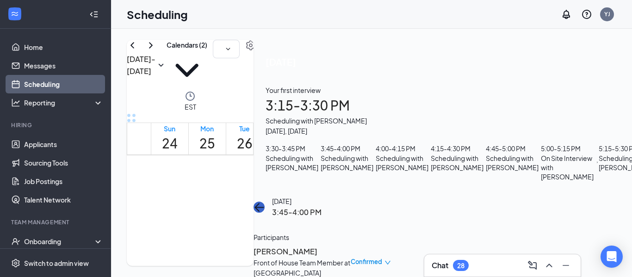
click at [265, 202] on icon "ArrowLeft" at bounding box center [258, 207] width 11 height 11
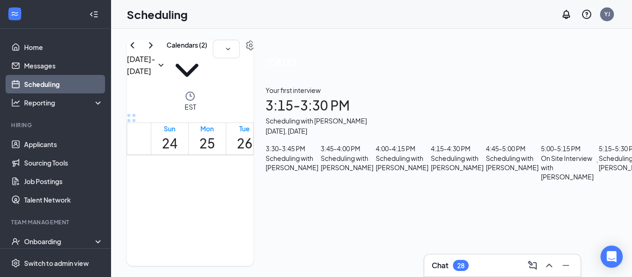
scroll to position [139, 0]
click at [428, 154] on div "Scheduling with [PERSON_NAME]" at bounding box center [402, 163] width 53 height 19
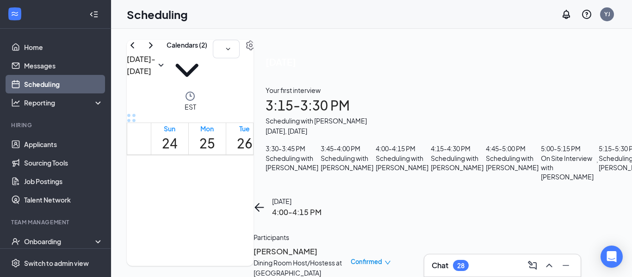
click at [351, 246] on h3 "[PERSON_NAME]" at bounding box center [301, 252] width 97 height 12
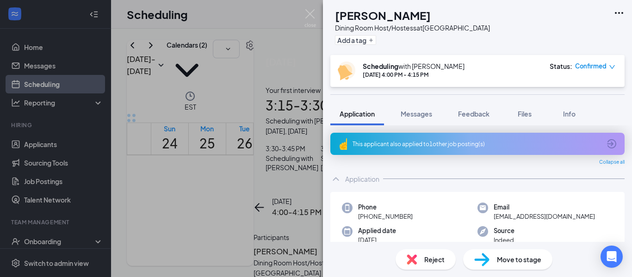
drag, startPoint x: 586, startPoint y: 219, endPoint x: 487, endPoint y: 216, distance: 98.6
click at [487, 216] on div "Email [EMAIL_ADDRESS][DOMAIN_NAME]" at bounding box center [545, 212] width 136 height 19
copy span "[EMAIL_ADDRESS][DOMAIN_NAME]"
drag, startPoint x: 310, startPoint y: 14, endPoint x: 363, endPoint y: 47, distance: 62.5
click at [310, 14] on img at bounding box center [310, 18] width 12 height 18
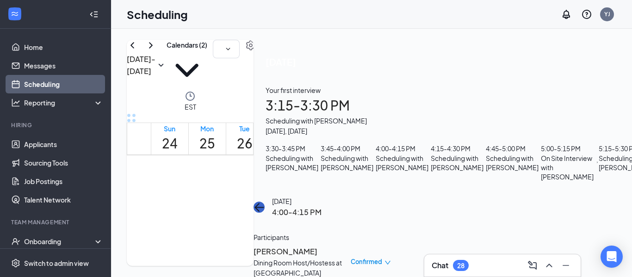
click at [265, 202] on icon "ArrowLeft" at bounding box center [258, 207] width 11 height 11
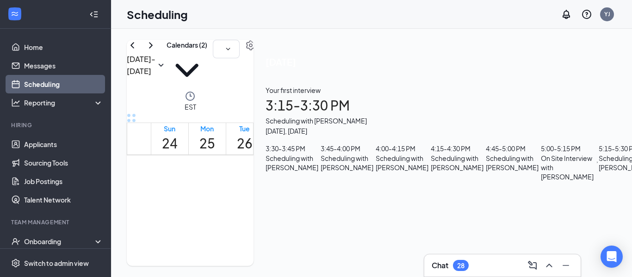
scroll to position [139, 0]
click at [483, 172] on div "Scheduling with [PERSON_NAME]" at bounding box center [457, 163] width 53 height 19
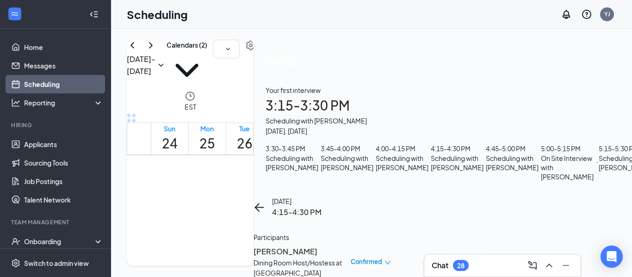
click at [351, 246] on h3 "[PERSON_NAME]" at bounding box center [301, 252] width 97 height 12
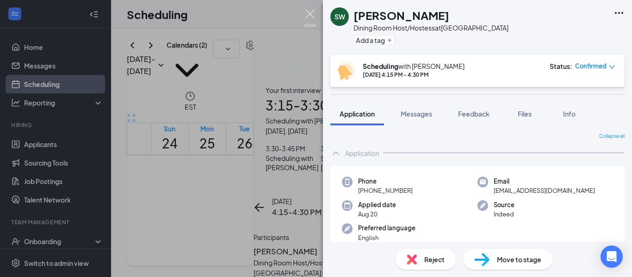
click at [309, 12] on img at bounding box center [310, 18] width 12 height 18
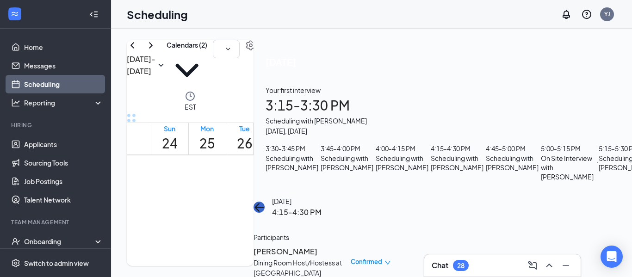
click at [265, 202] on icon "ArrowLeft" at bounding box center [258, 207] width 11 height 11
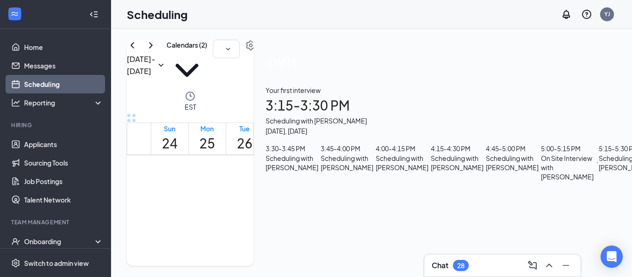
scroll to position [139, 0]
click at [373, 154] on div "Scheduling with [PERSON_NAME]" at bounding box center [347, 163] width 53 height 19
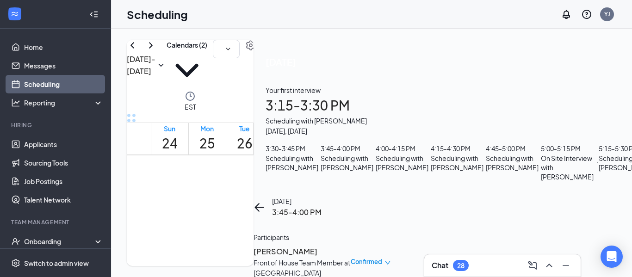
click at [351, 246] on h3 "[PERSON_NAME]" at bounding box center [301, 252] width 97 height 12
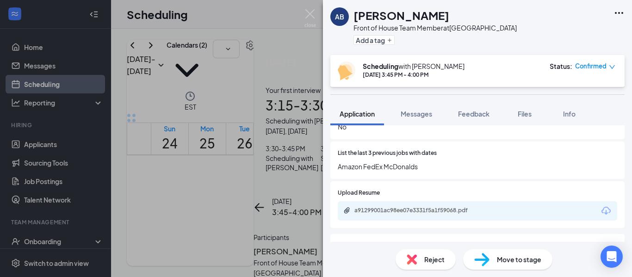
scroll to position [324, 0]
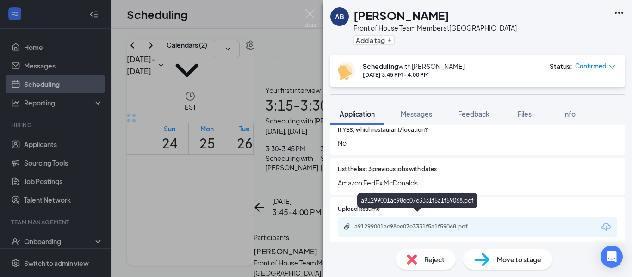
click at [428, 223] on div "a91299001ac98ee07e3331f5a1f59068.pdf" at bounding box center [419, 226] width 130 height 7
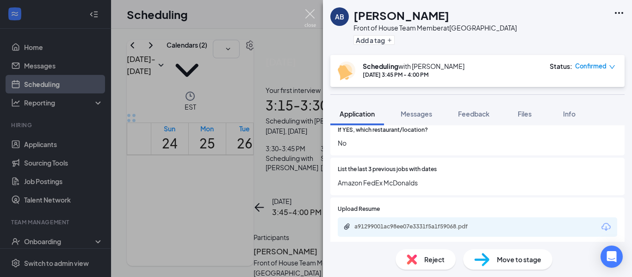
click at [311, 15] on img at bounding box center [310, 18] width 12 height 18
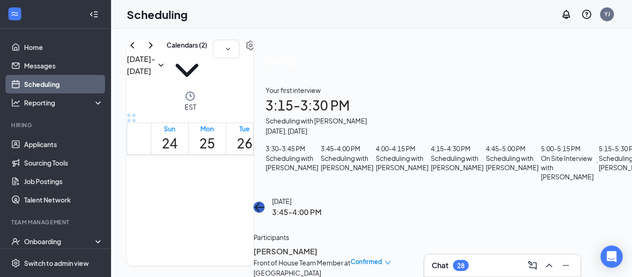
click at [265, 202] on icon "ArrowLeft" at bounding box center [258, 207] width 11 height 11
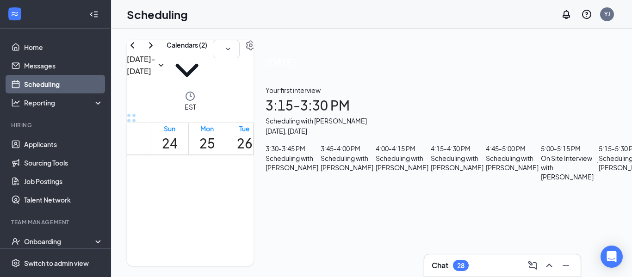
scroll to position [139, 0]
click at [483, 172] on div "Scheduling with [PERSON_NAME]" at bounding box center [457, 163] width 53 height 19
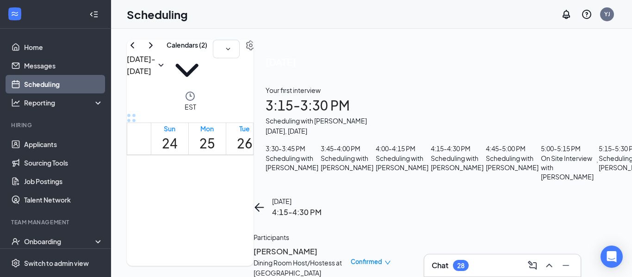
click at [351, 246] on h3 "[PERSON_NAME]" at bounding box center [301, 252] width 97 height 12
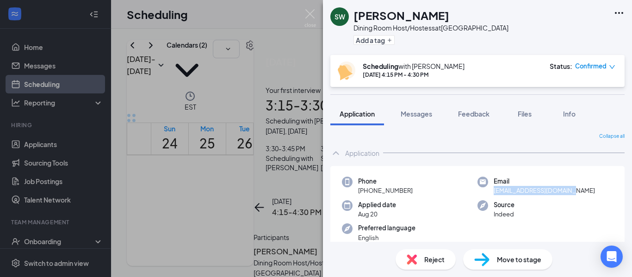
drag, startPoint x: 573, startPoint y: 192, endPoint x: 490, endPoint y: 190, distance: 82.4
click at [490, 190] on div "Email [EMAIL_ADDRESS][DOMAIN_NAME]" at bounding box center [545, 186] width 136 height 19
copy span "[EMAIL_ADDRESS][DOMAIN_NAME]"
click at [312, 13] on img at bounding box center [310, 18] width 12 height 18
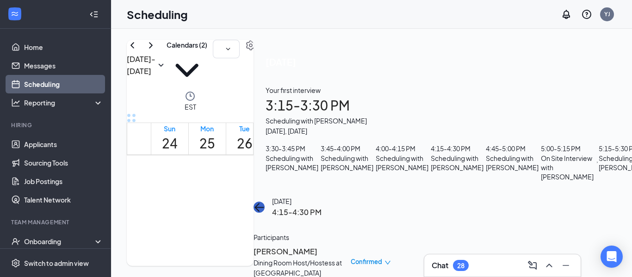
click at [265, 202] on icon "ArrowLeft" at bounding box center [258, 207] width 11 height 11
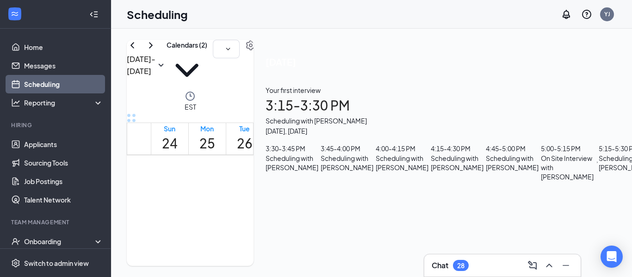
scroll to position [231, 0]
click at [518, 154] on div "Scheduling with [PERSON_NAME]" at bounding box center [512, 163] width 53 height 19
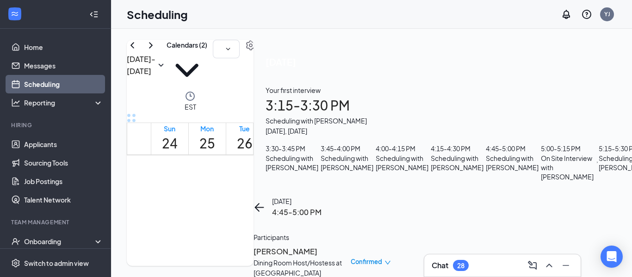
click at [519, 154] on div "Scheduling with [PERSON_NAME]" at bounding box center [512, 163] width 53 height 19
click at [351, 246] on h3 "[PERSON_NAME]" at bounding box center [301, 252] width 97 height 12
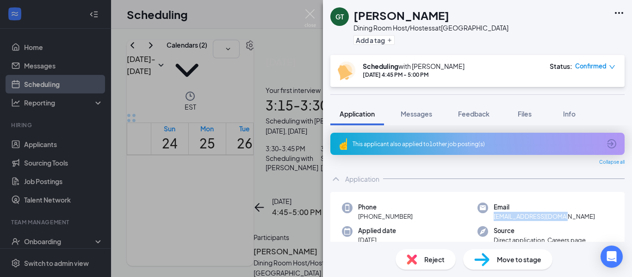
drag, startPoint x: 563, startPoint y: 217, endPoint x: 486, endPoint y: 220, distance: 77.3
click at [484, 221] on div "Email [EMAIL_ADDRESS][DOMAIN_NAME]" at bounding box center [545, 212] width 136 height 19
copy span "[EMAIL_ADDRESS][DOMAIN_NAME]"
click at [309, 13] on img at bounding box center [310, 18] width 12 height 18
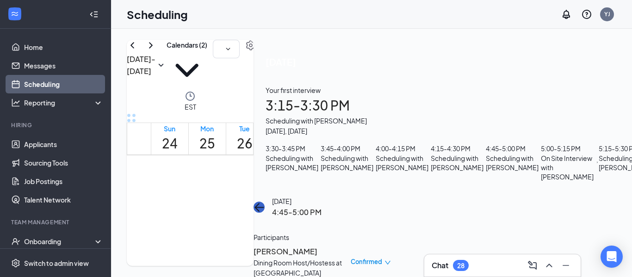
drag, startPoint x: 465, startPoint y: 55, endPoint x: 490, endPoint y: 70, distance: 29.3
click at [265, 202] on icon "ArrowLeft" at bounding box center [258, 207] width 11 height 11
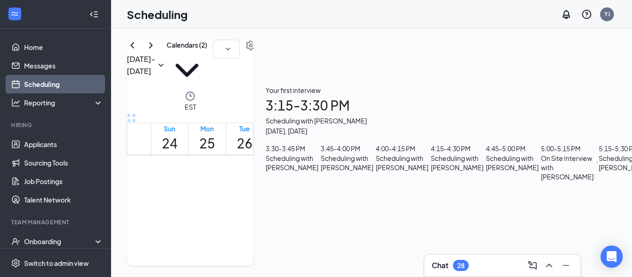
scroll to position [245, 0]
click at [599, 154] on div "5:15 - 5:30 PM" at bounding box center [625, 148] width 53 height 10
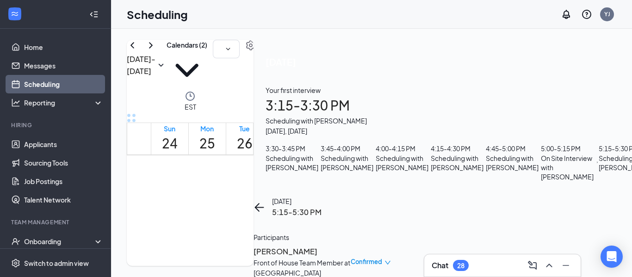
click at [599, 172] on div "Scheduling with [PERSON_NAME]" at bounding box center [625, 163] width 53 height 19
click at [599, 154] on div "5:15 - 5:30 PM" at bounding box center [625, 148] width 53 height 10
click at [351, 246] on h3 "[PERSON_NAME]" at bounding box center [301, 252] width 97 height 12
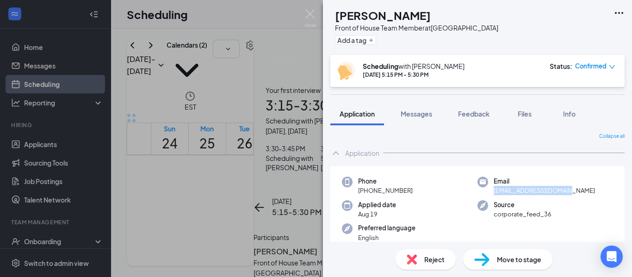
drag, startPoint x: 569, startPoint y: 192, endPoint x: 490, endPoint y: 193, distance: 79.1
click at [490, 193] on div "Email [EMAIL_ADDRESS][DOMAIN_NAME]" at bounding box center [545, 186] width 136 height 19
copy span "[EMAIL_ADDRESS][DOMAIN_NAME]"
click at [309, 11] on img at bounding box center [310, 18] width 12 height 18
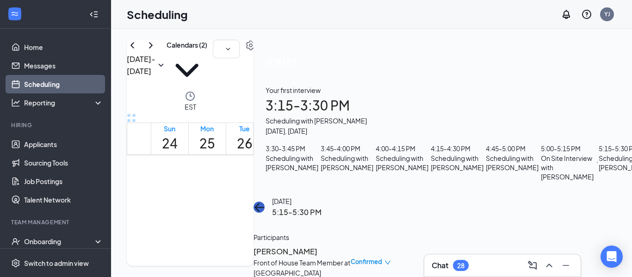
drag, startPoint x: 472, startPoint y: 43, endPoint x: 476, endPoint y: 47, distance: 5.6
click at [265, 202] on button "back-button" at bounding box center [258, 207] width 11 height 11
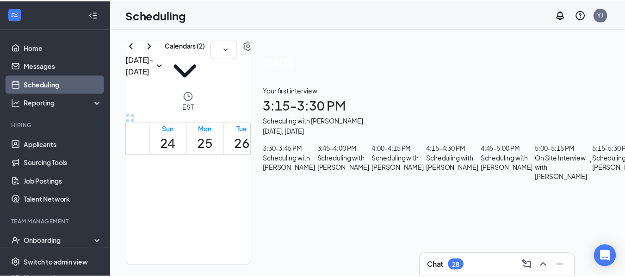
scroll to position [362, 0]
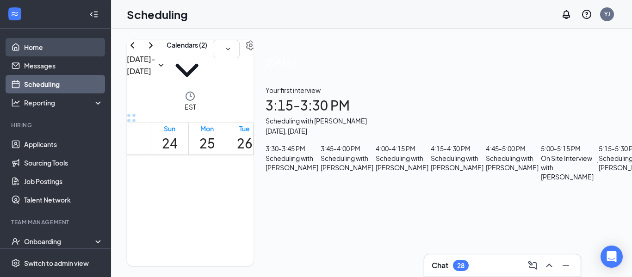
click at [27, 47] on link "Home" at bounding box center [63, 47] width 79 height 19
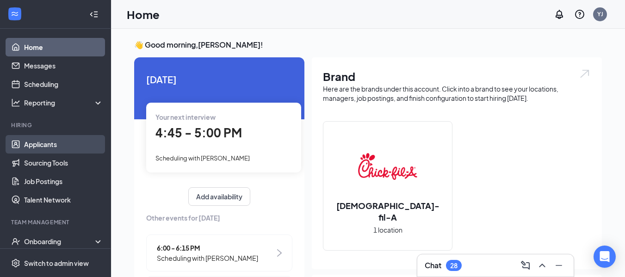
click at [47, 144] on link "Applicants" at bounding box center [63, 144] width 79 height 19
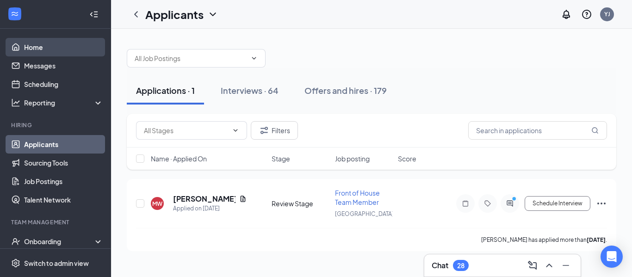
click at [43, 45] on link "Home" at bounding box center [63, 47] width 79 height 19
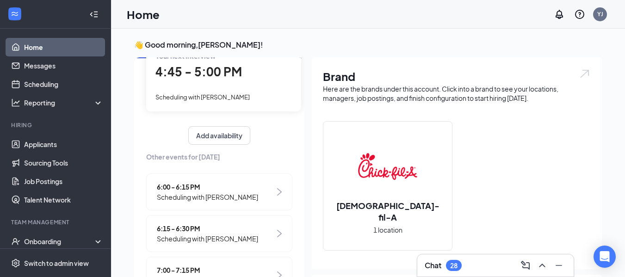
scroll to position [145, 0]
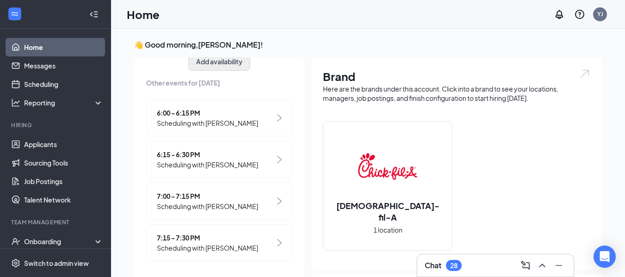
click at [206, 201] on span "Scheduling with [PERSON_NAME]" at bounding box center [207, 206] width 101 height 10
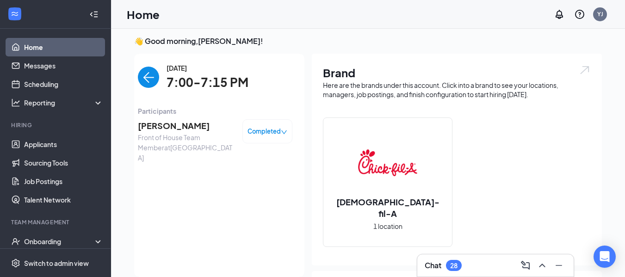
click at [42, 49] on link "Home" at bounding box center [63, 47] width 79 height 19
